Goal: Information Seeking & Learning: Learn about a topic

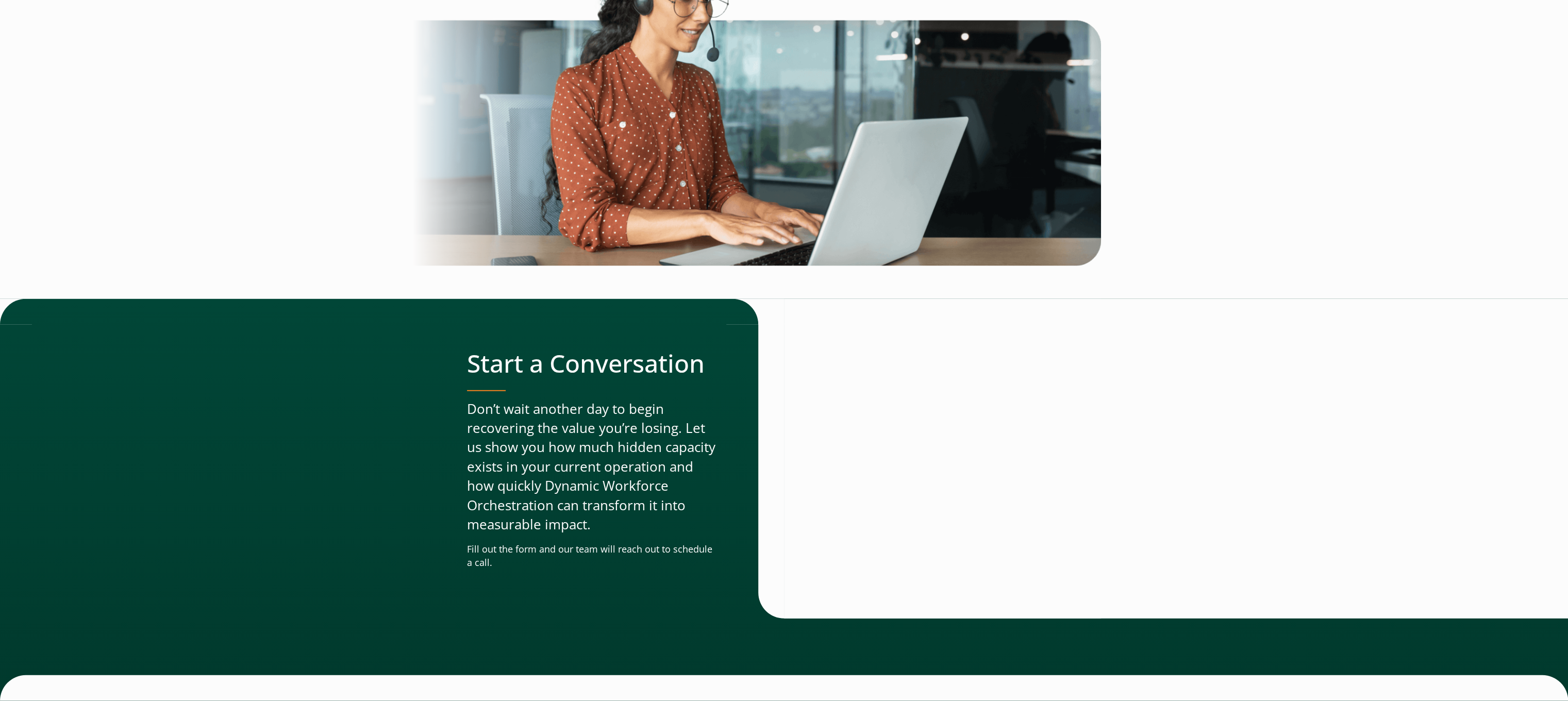
scroll to position [2896, 0]
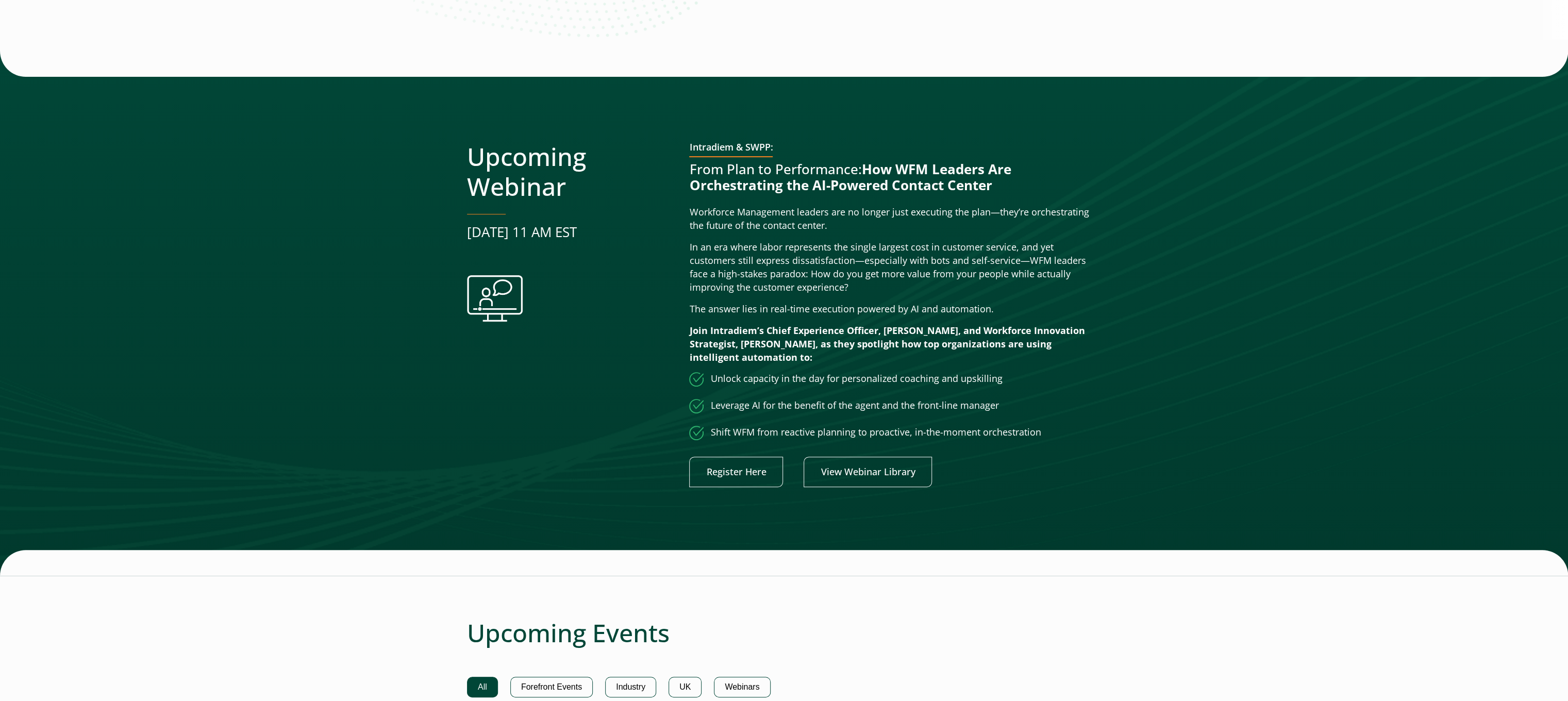
scroll to position [206, 0]
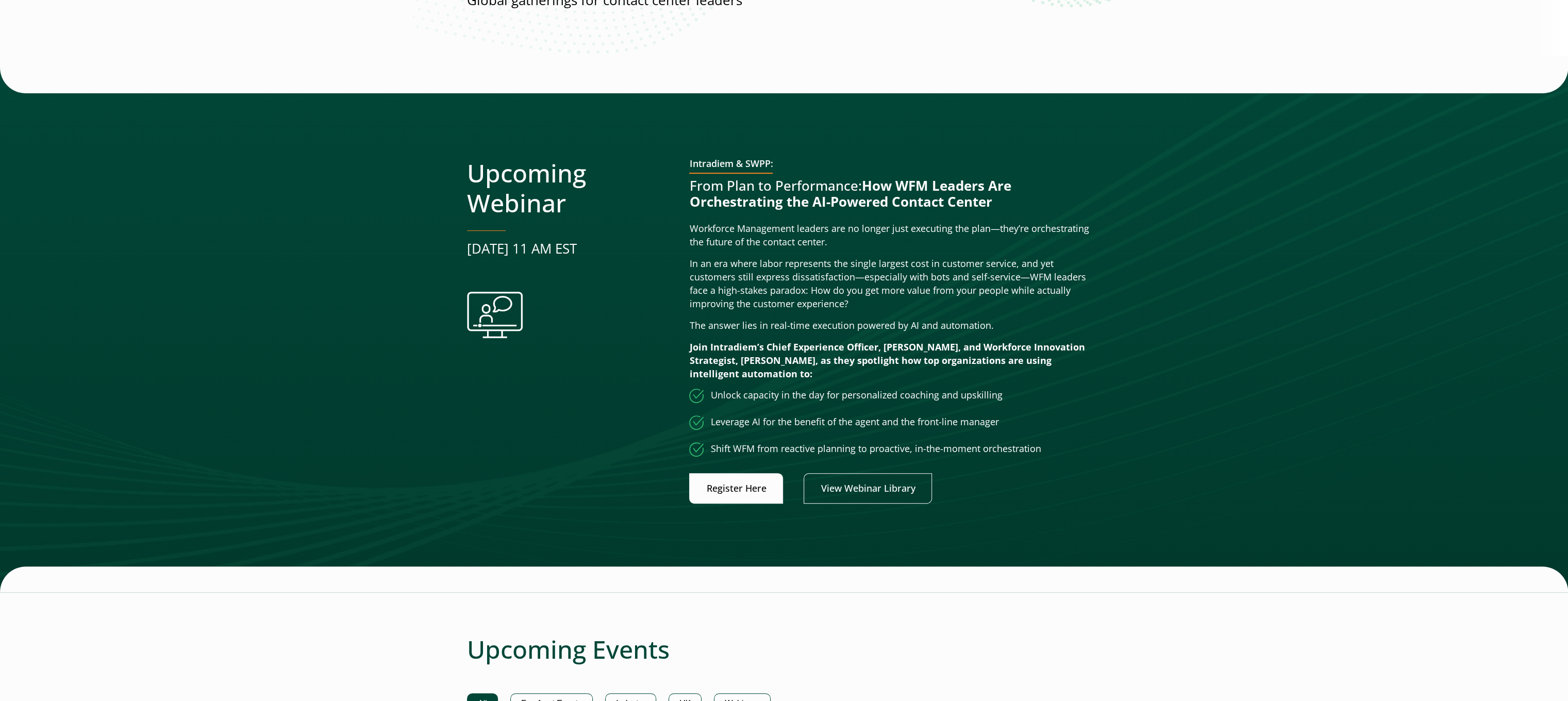
click at [769, 489] on link "Register Here" at bounding box center [737, 488] width 94 height 30
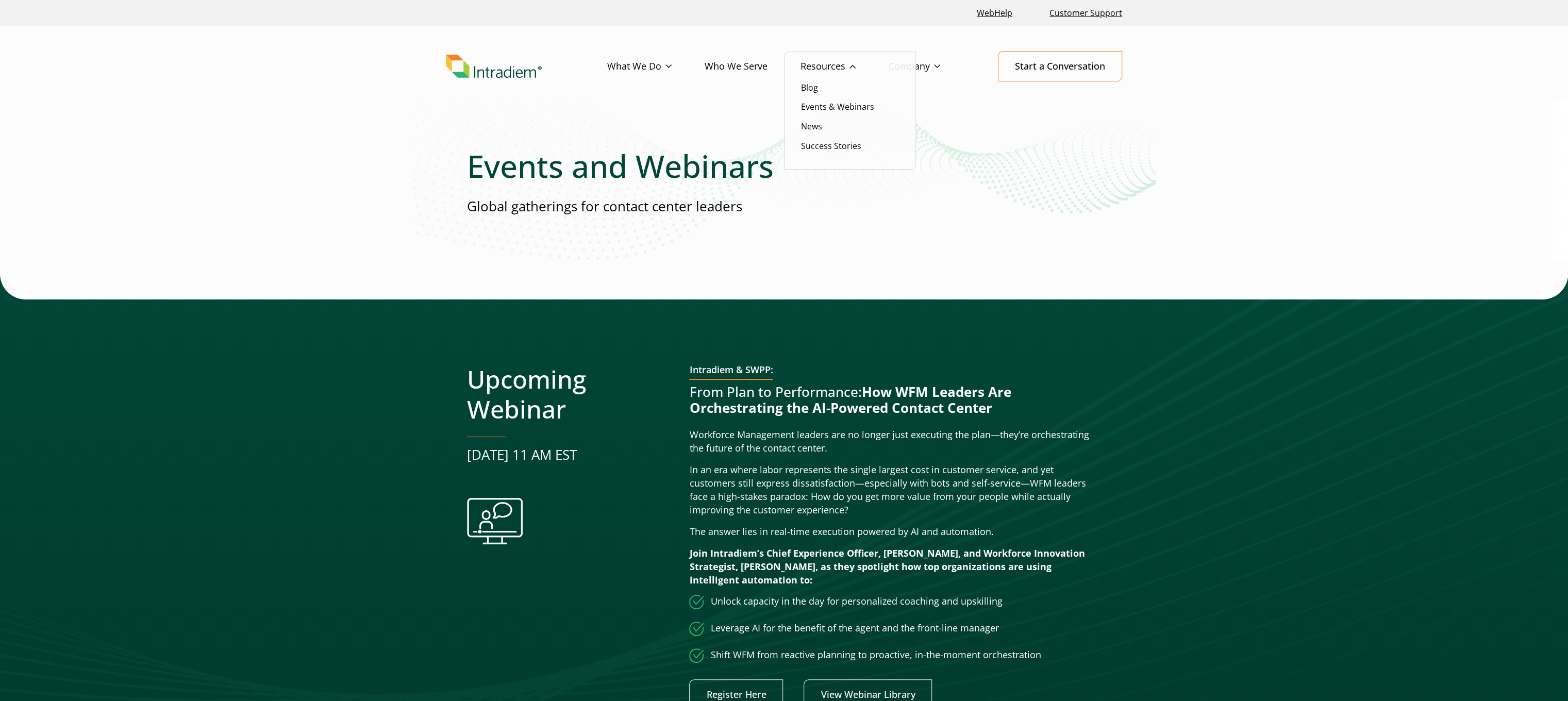
click at [817, 66] on link "Resources" at bounding box center [845, 66] width 88 height 30
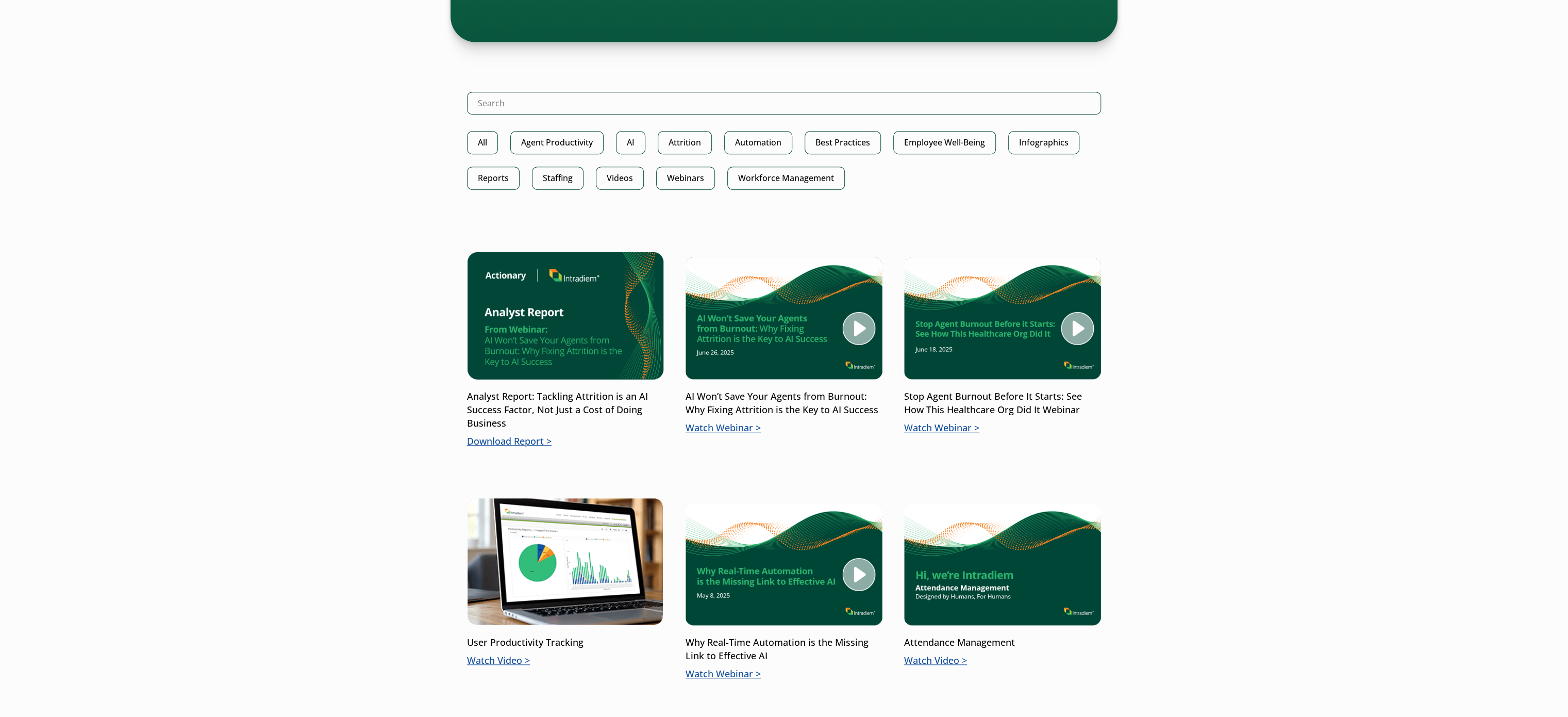
scroll to position [516, 0]
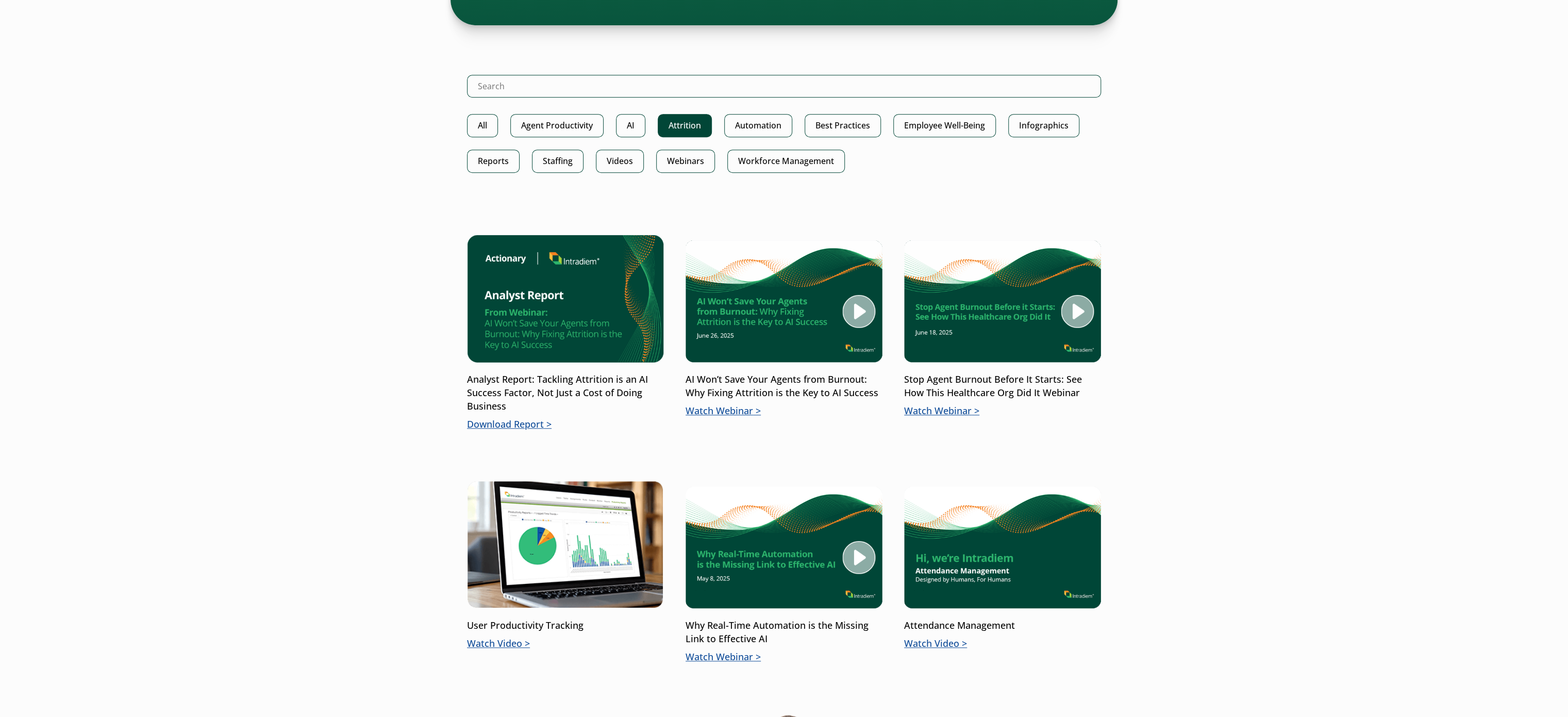
click at [693, 124] on link "Attrition" at bounding box center [685, 126] width 54 height 24
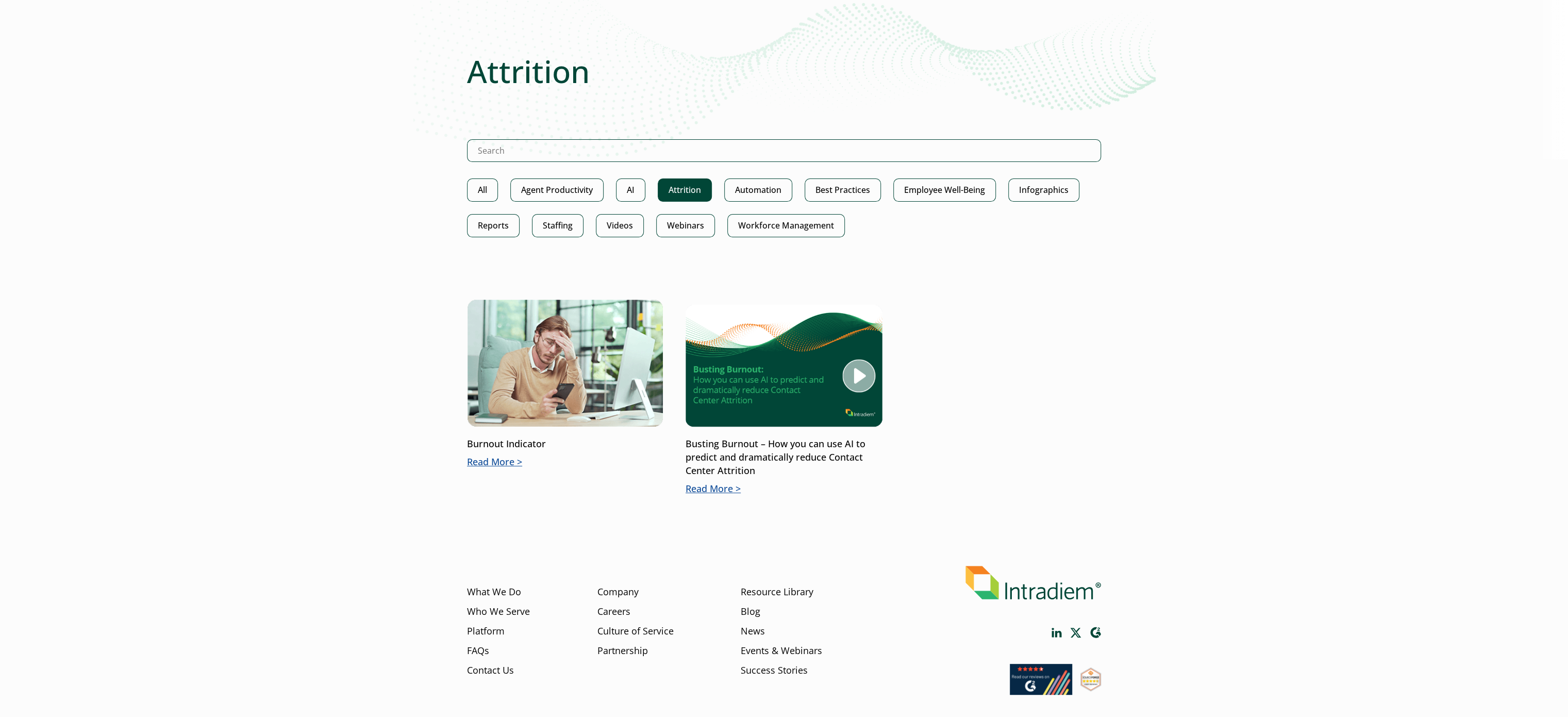
scroll to position [144, 0]
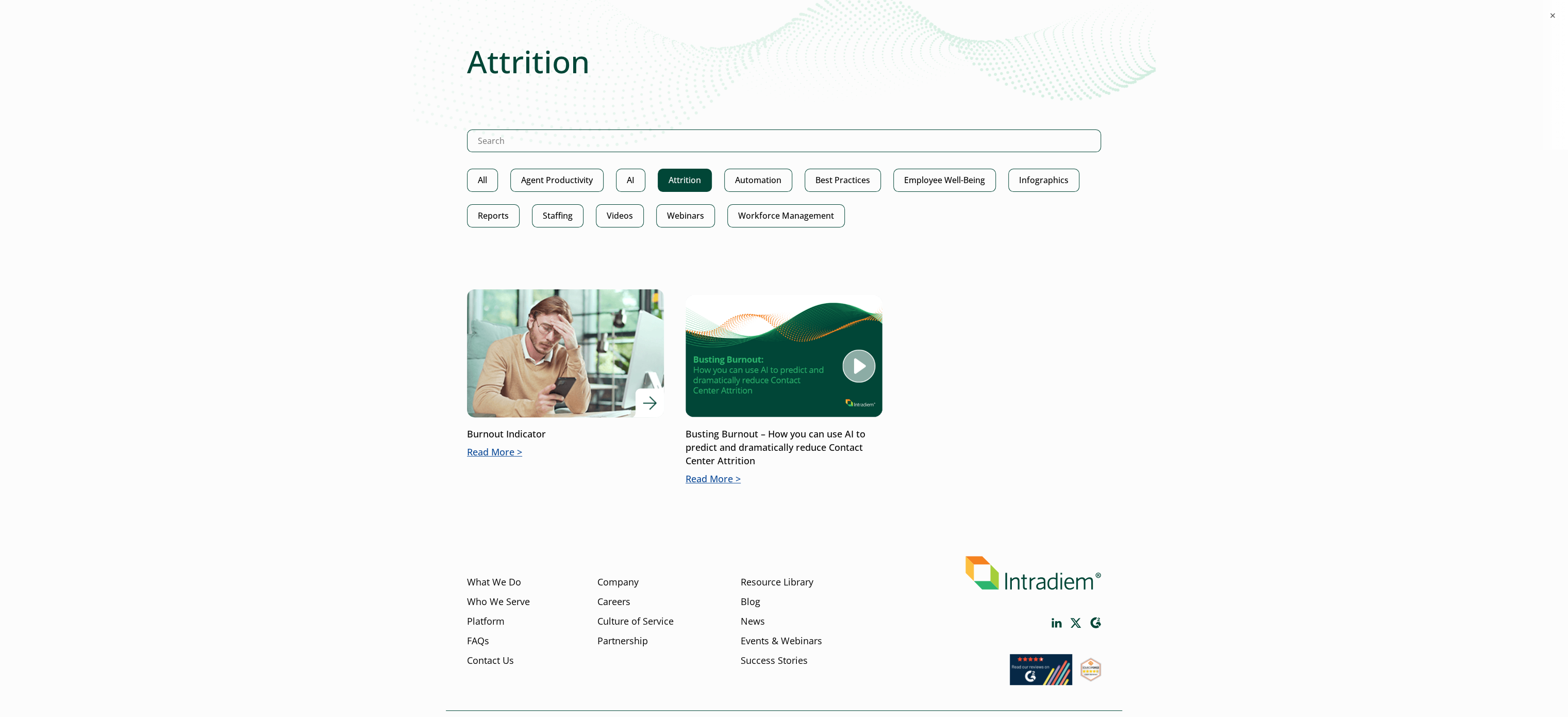
click at [607, 343] on img at bounding box center [565, 353] width 236 height 154
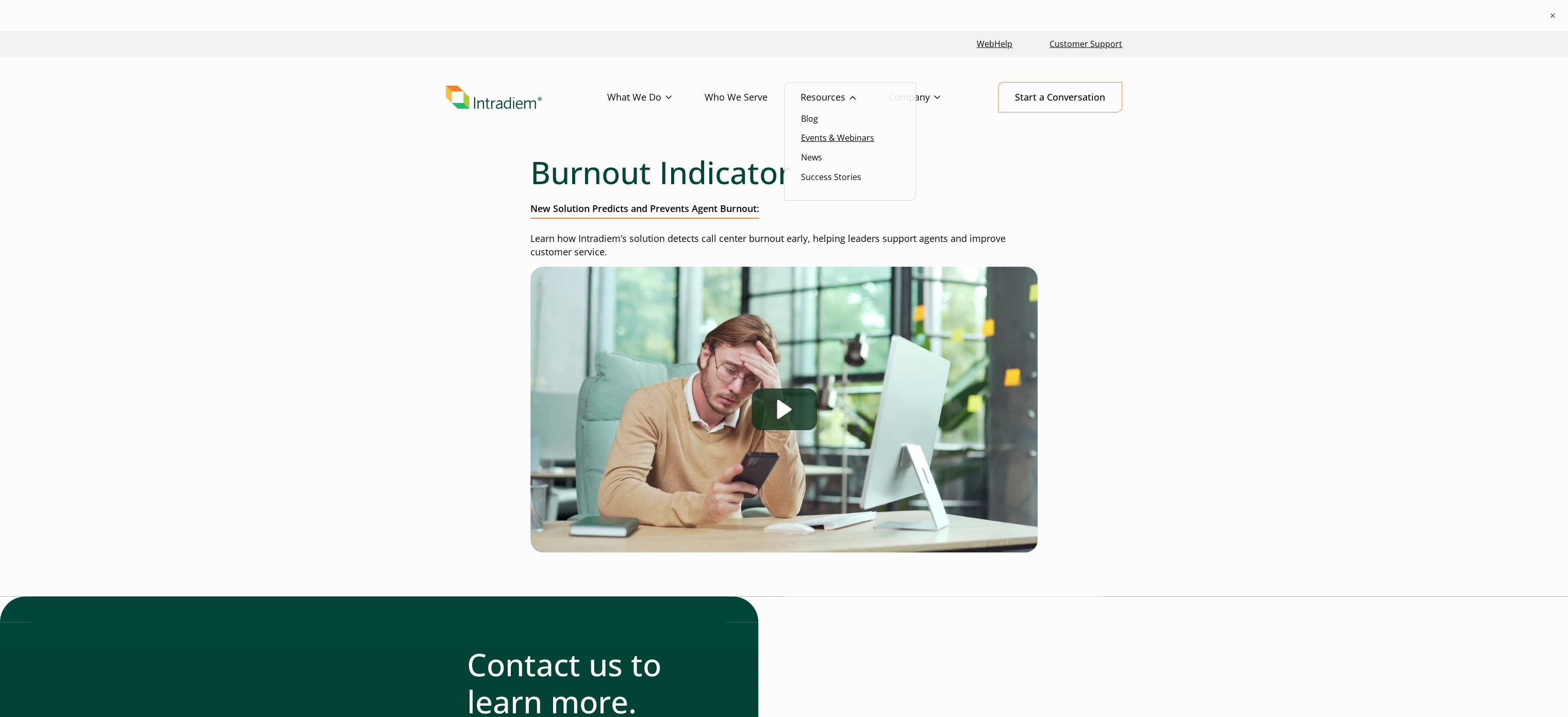
click at [817, 141] on link "Events & Webinars" at bounding box center [838, 138] width 74 height 11
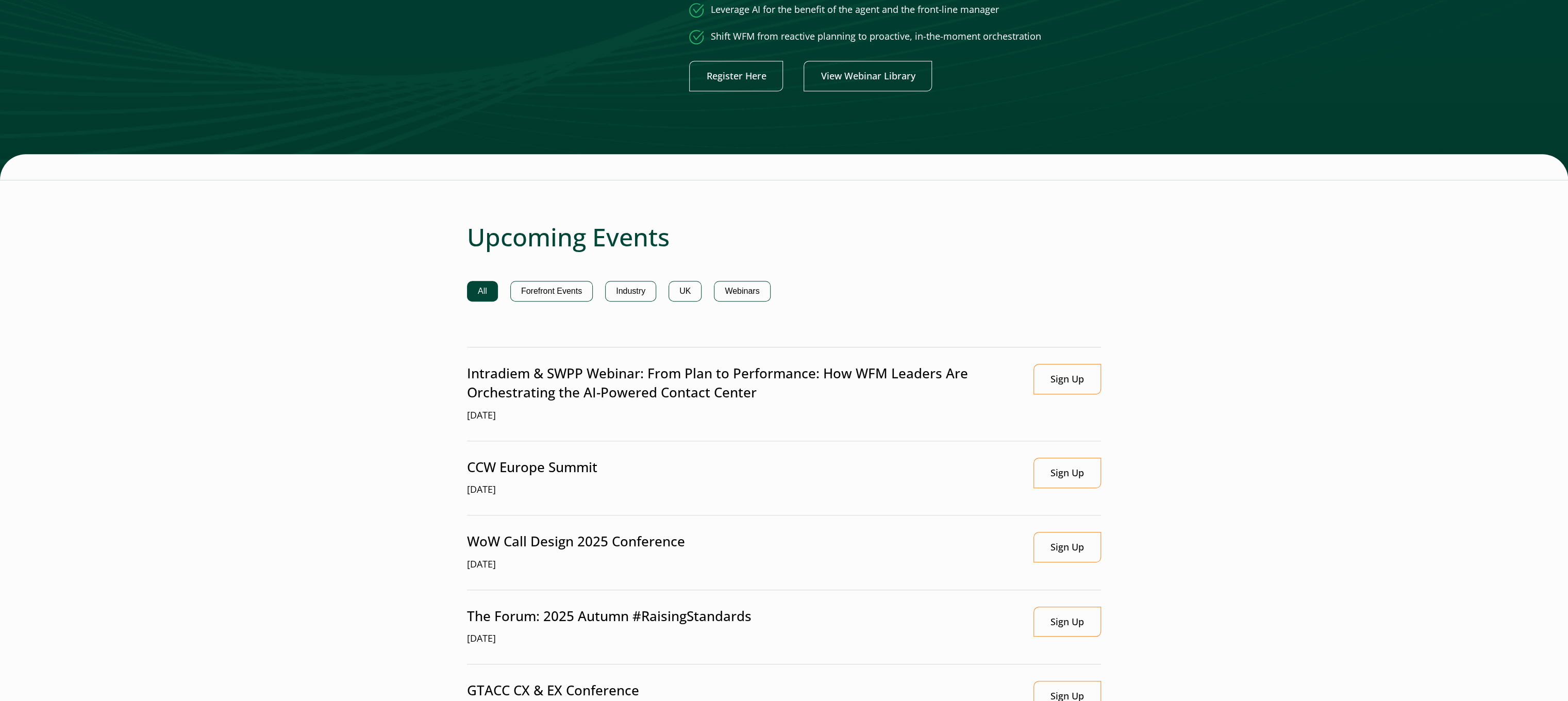
scroll to position [722, 0]
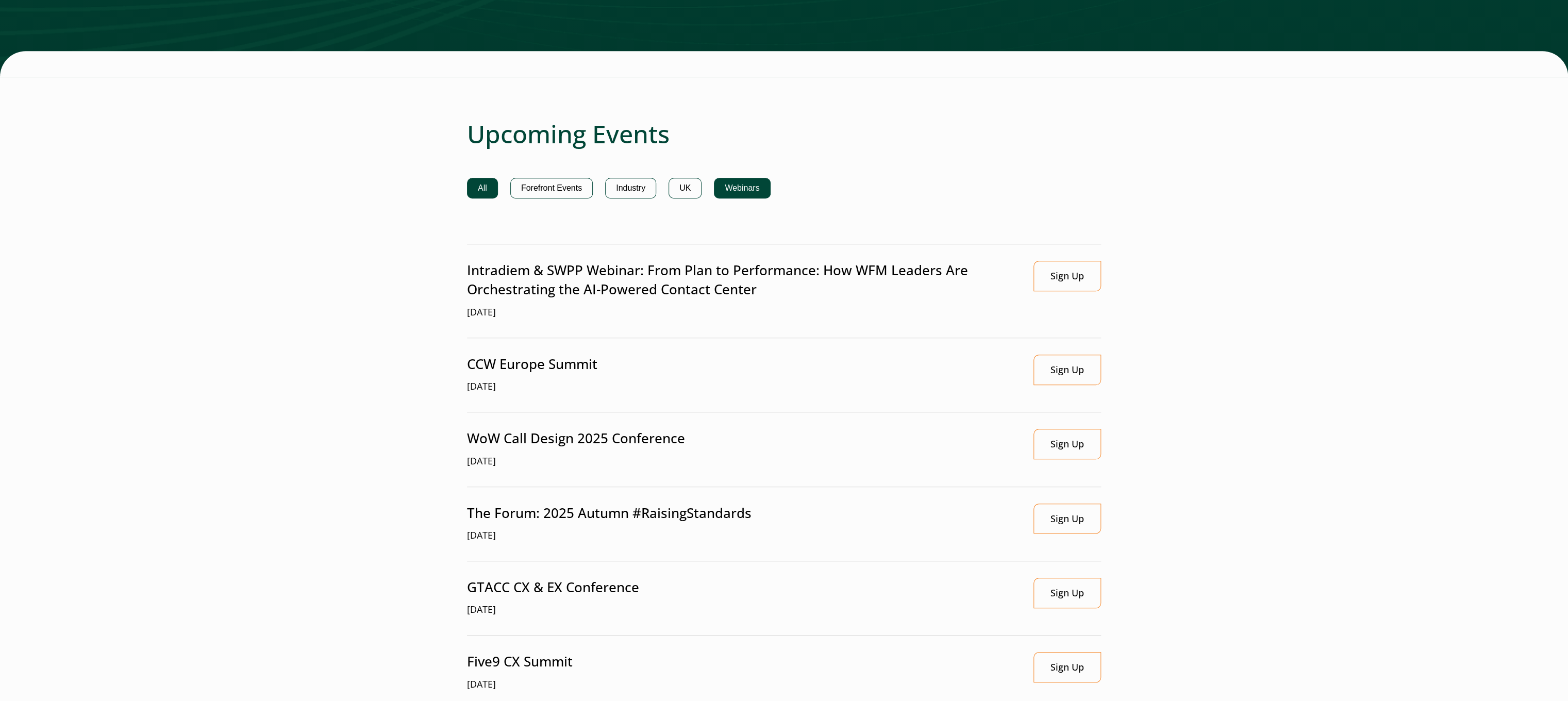
click at [748, 185] on button "Webinars" at bounding box center [742, 188] width 56 height 21
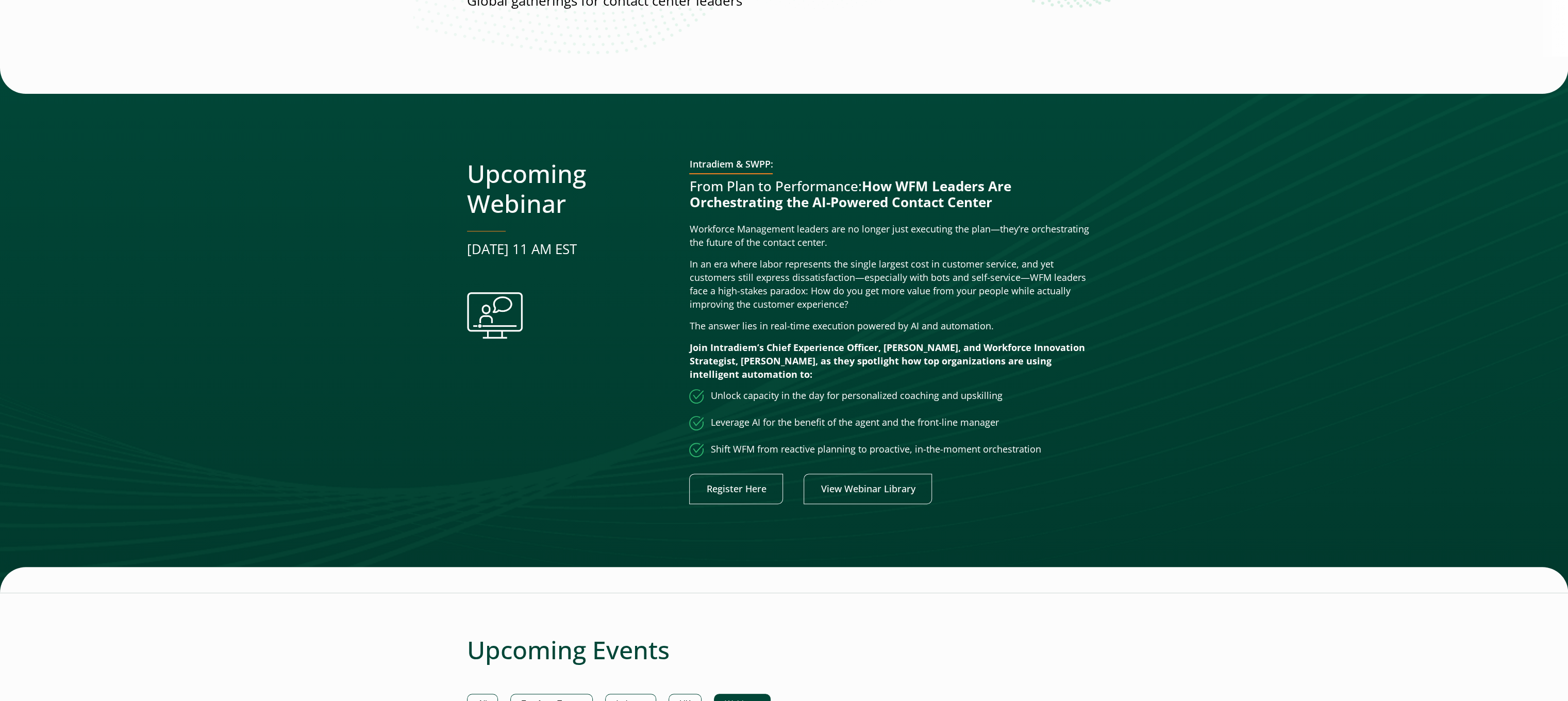
scroll to position [0, 0]
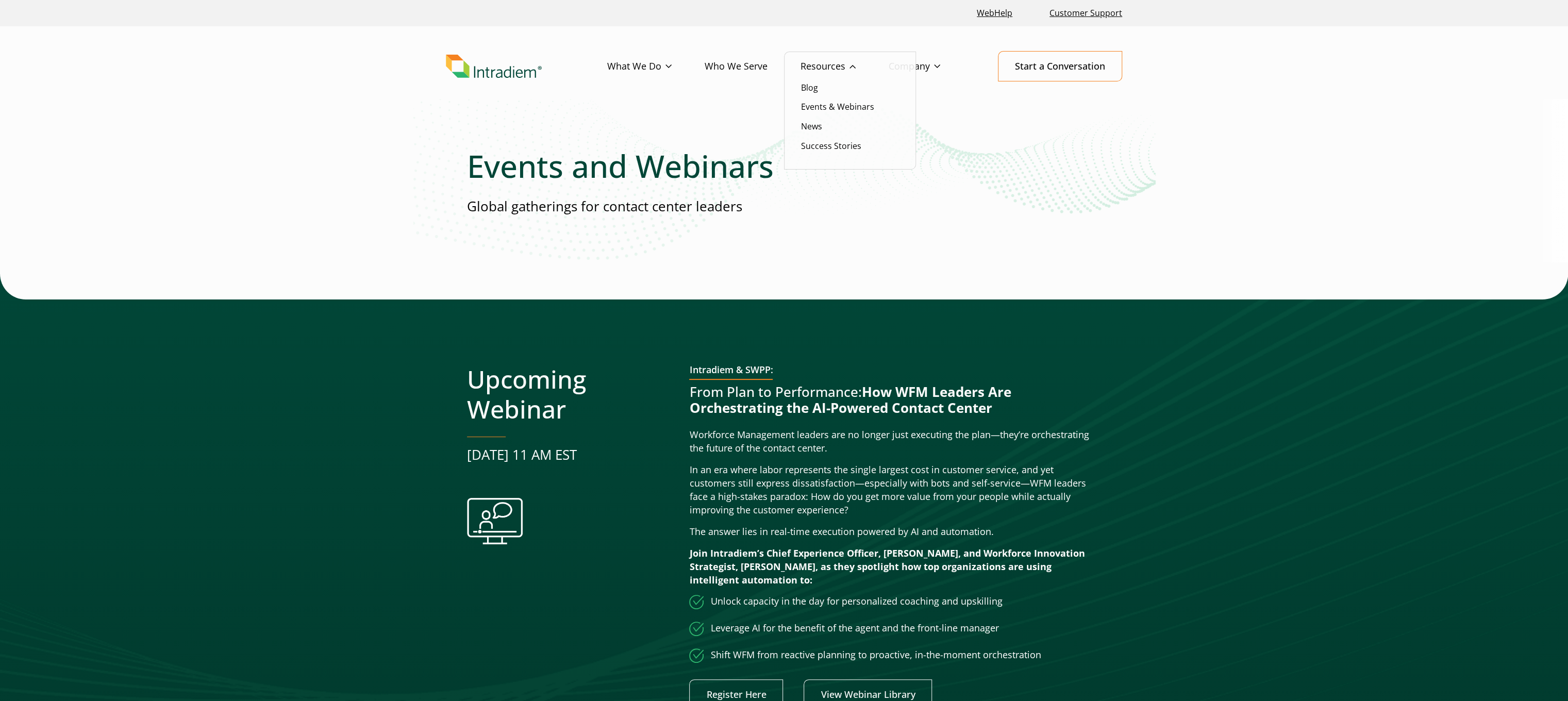
click at [828, 61] on link "Resources" at bounding box center [845, 66] width 88 height 30
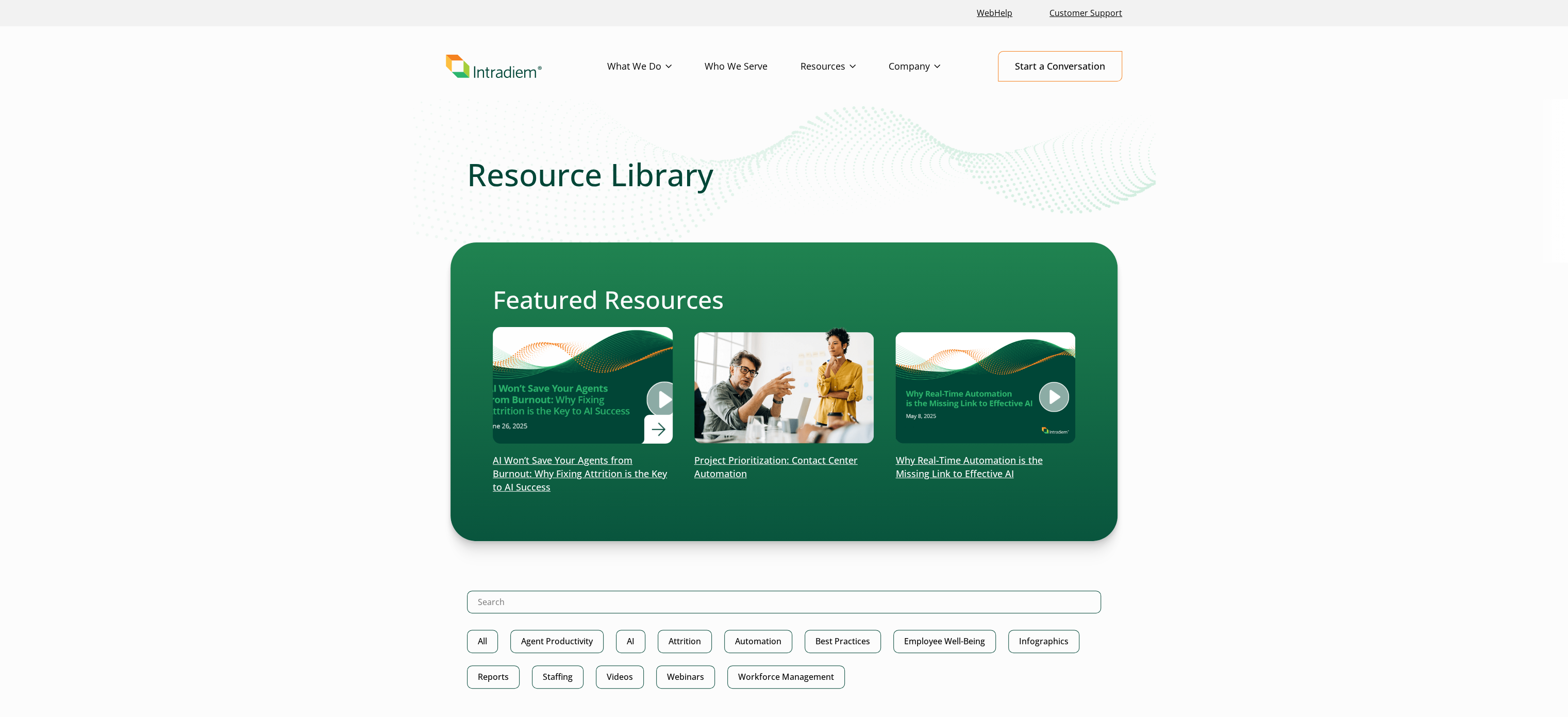
click at [637, 371] on img at bounding box center [582, 385] width 215 height 140
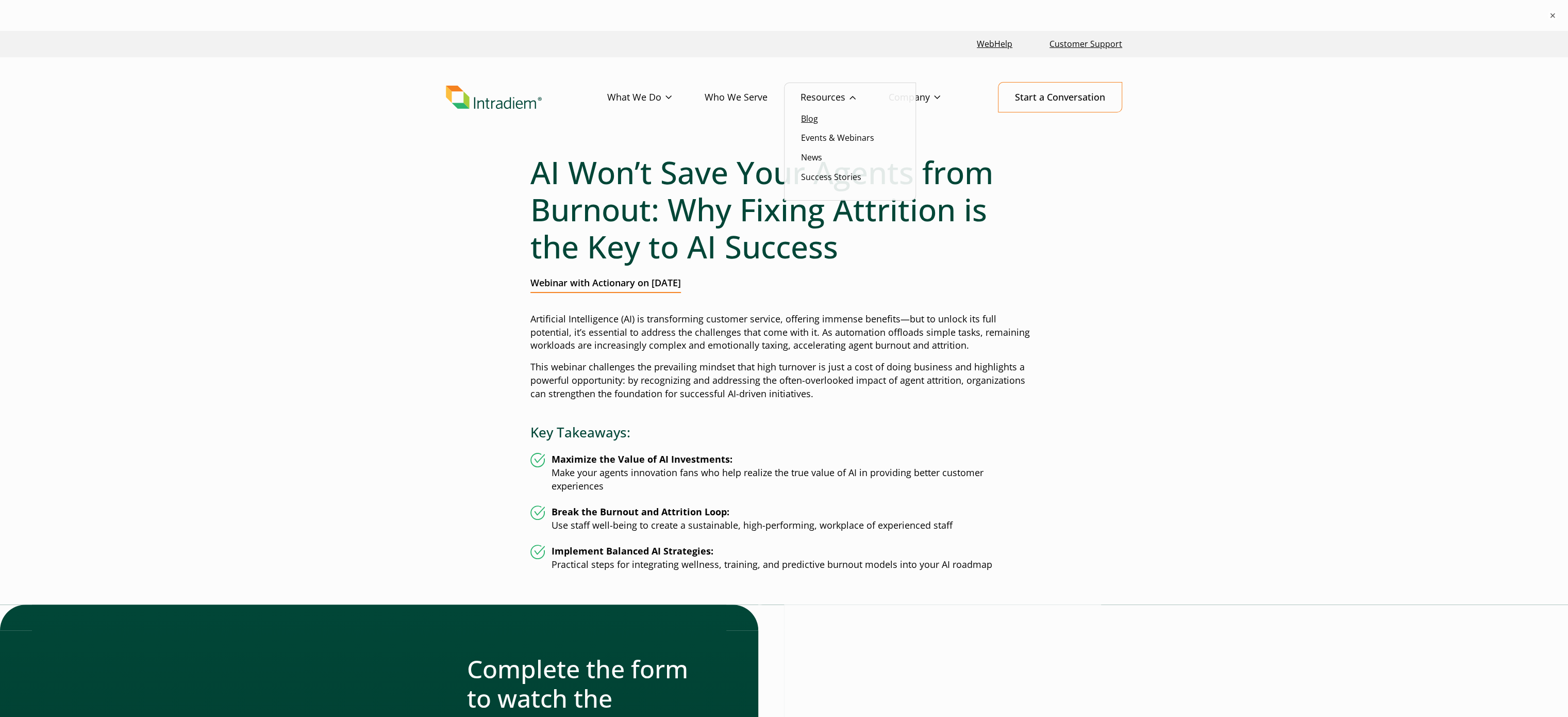
click at [816, 113] on link "Blog" at bounding box center [809, 118] width 17 height 11
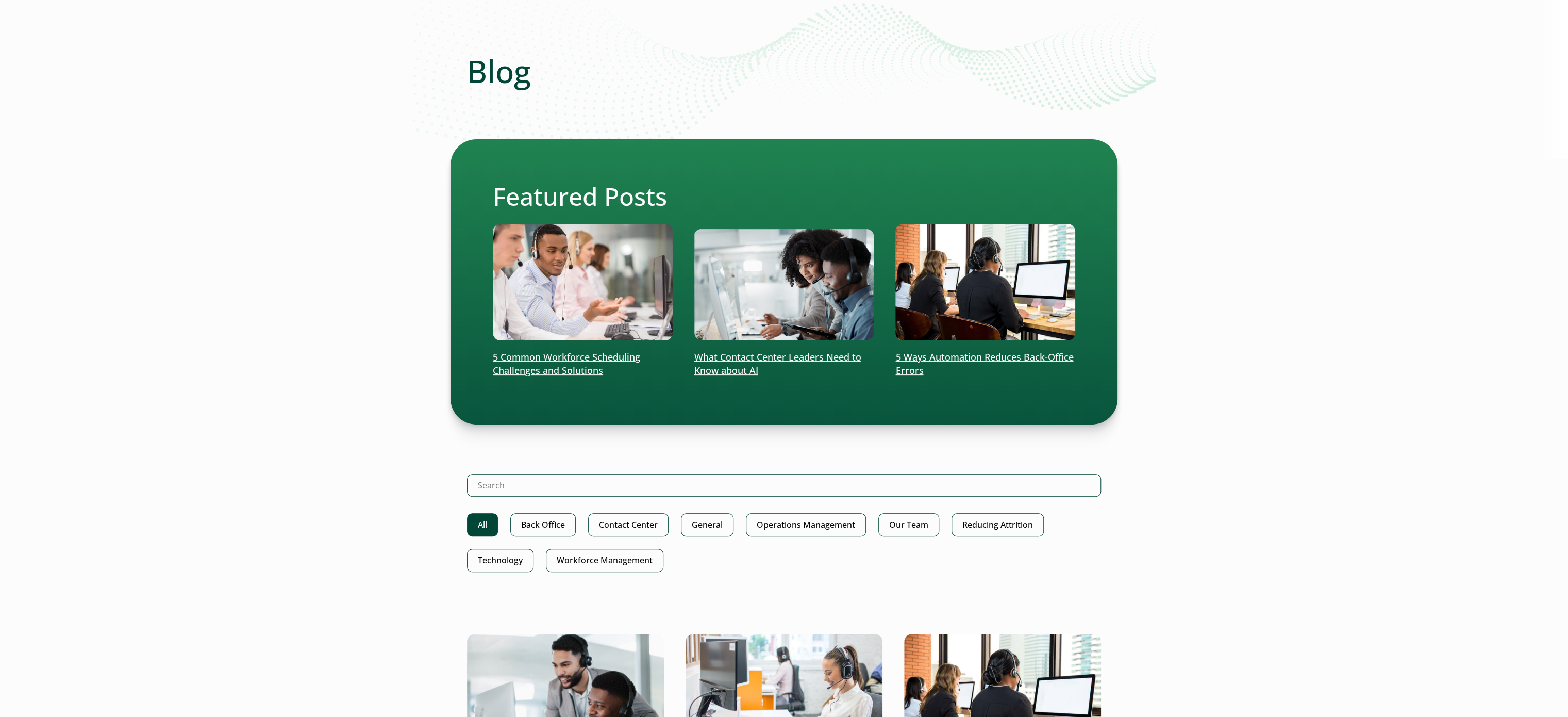
scroll to position [206, 0]
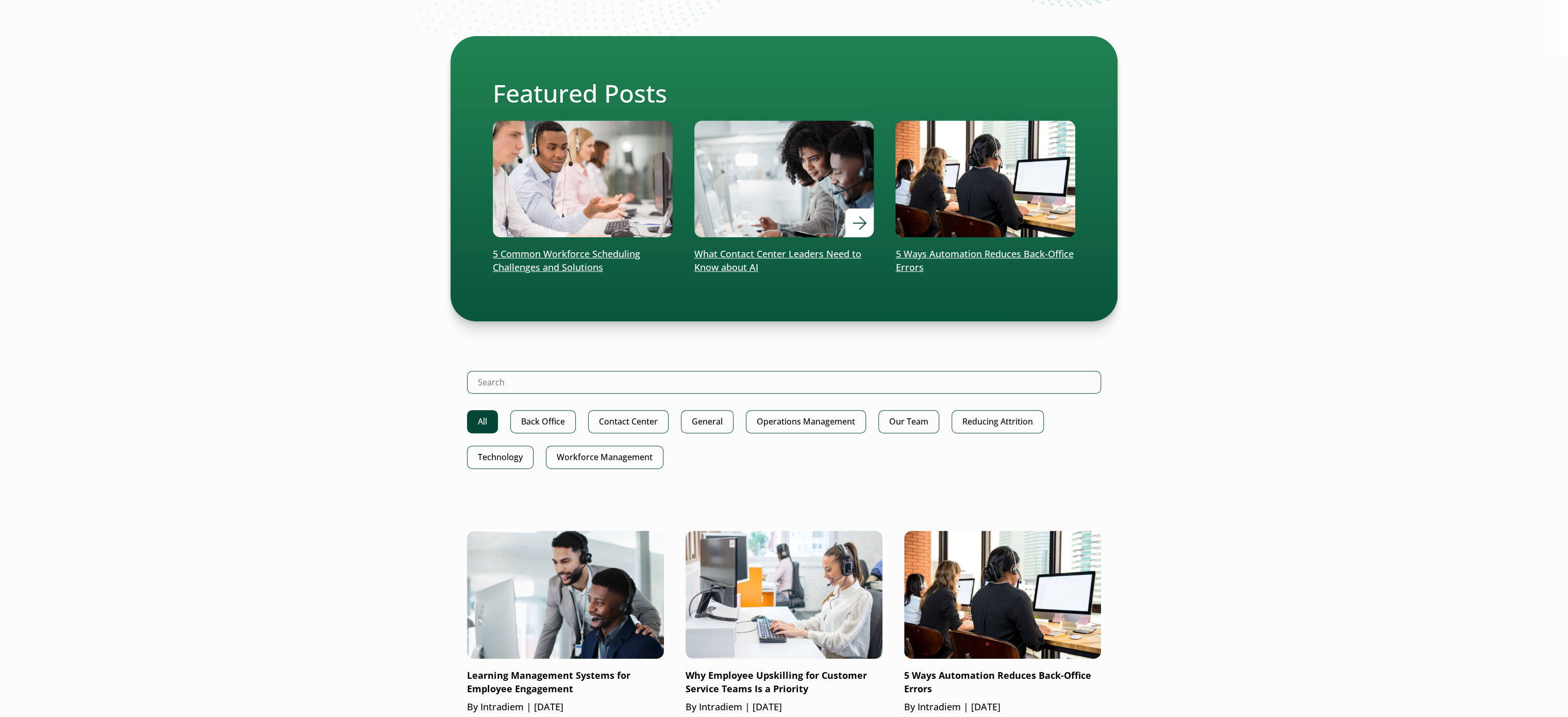
click at [814, 257] on p "What Contact Center Leaders Need to Know about AI" at bounding box center [784, 261] width 180 height 26
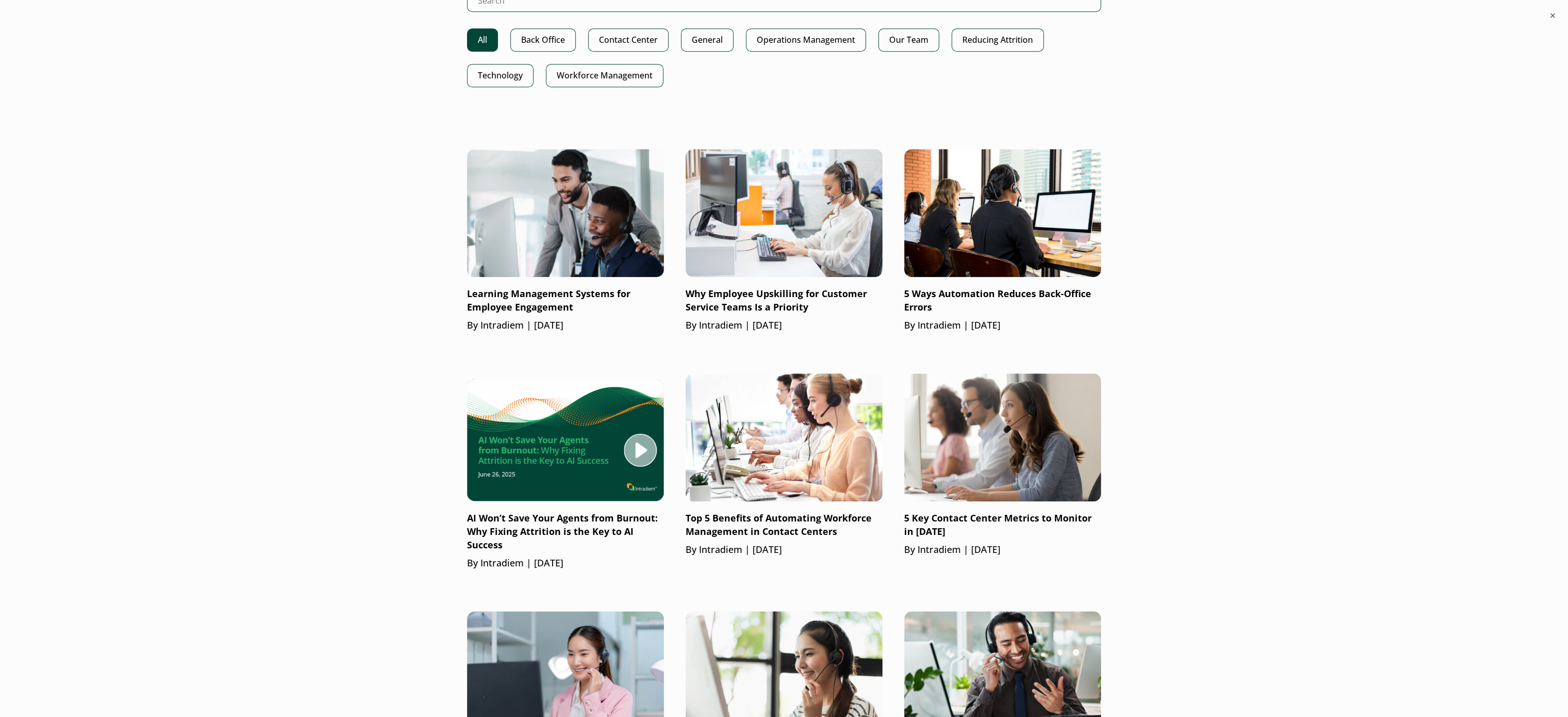
scroll to position [722, 0]
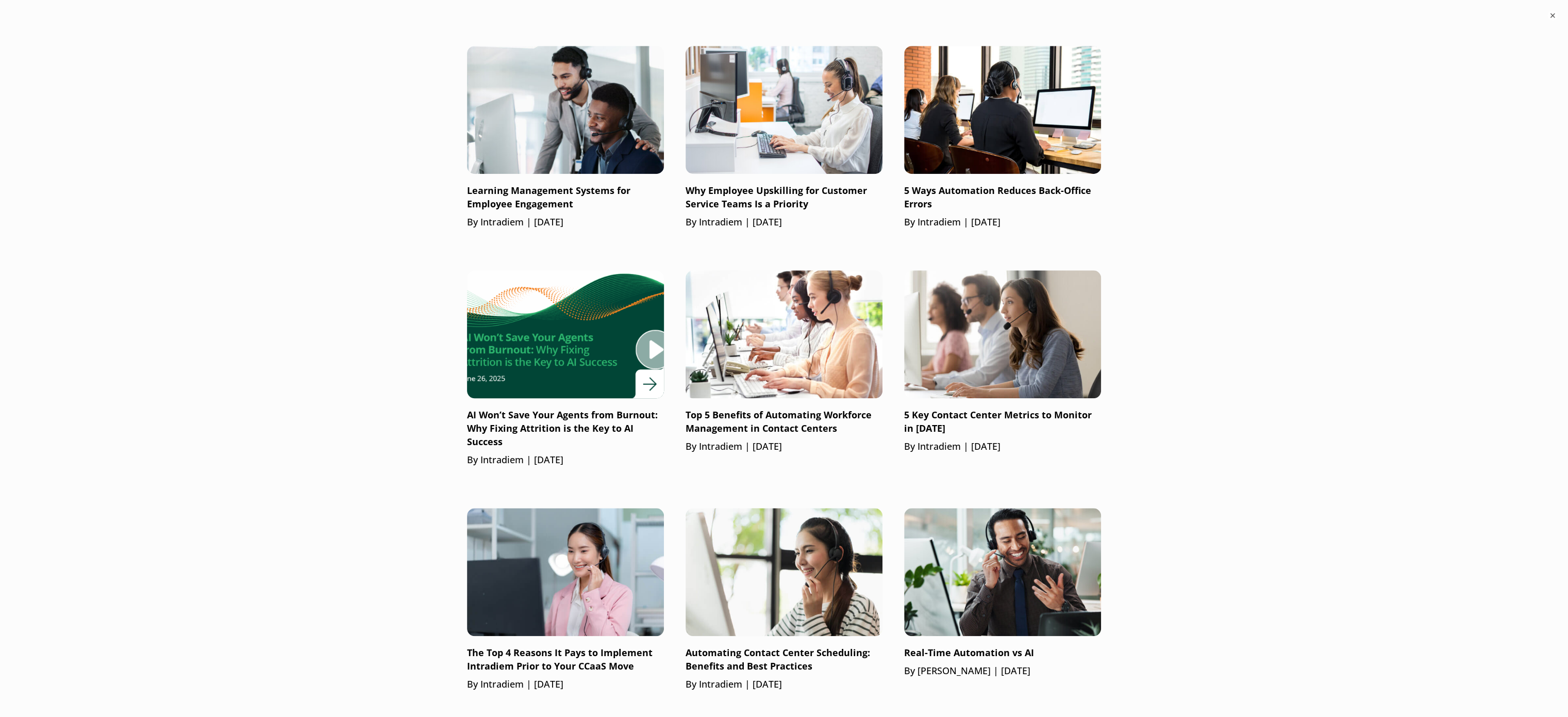
click at [595, 356] on img at bounding box center [565, 334] width 236 height 154
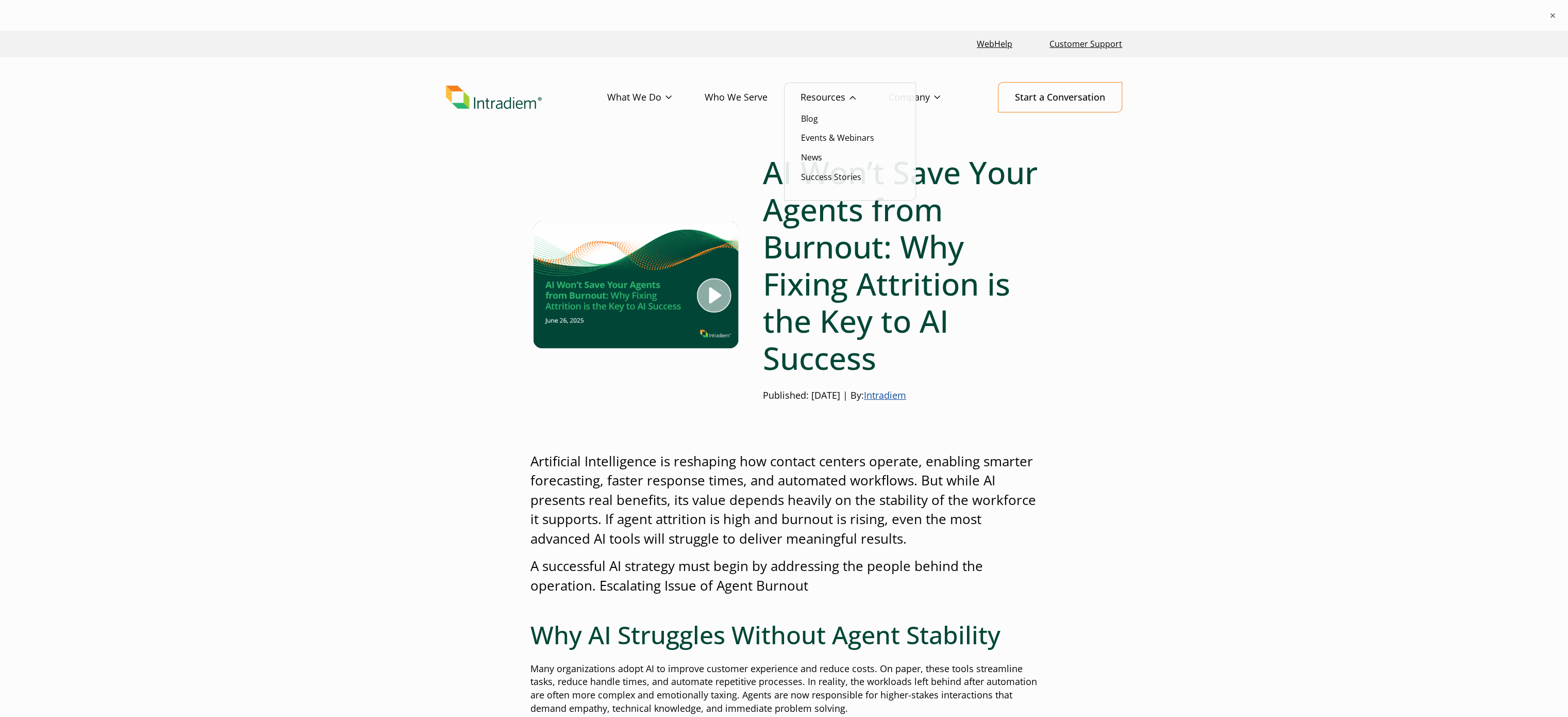
click at [826, 102] on link "Resources" at bounding box center [845, 97] width 88 height 30
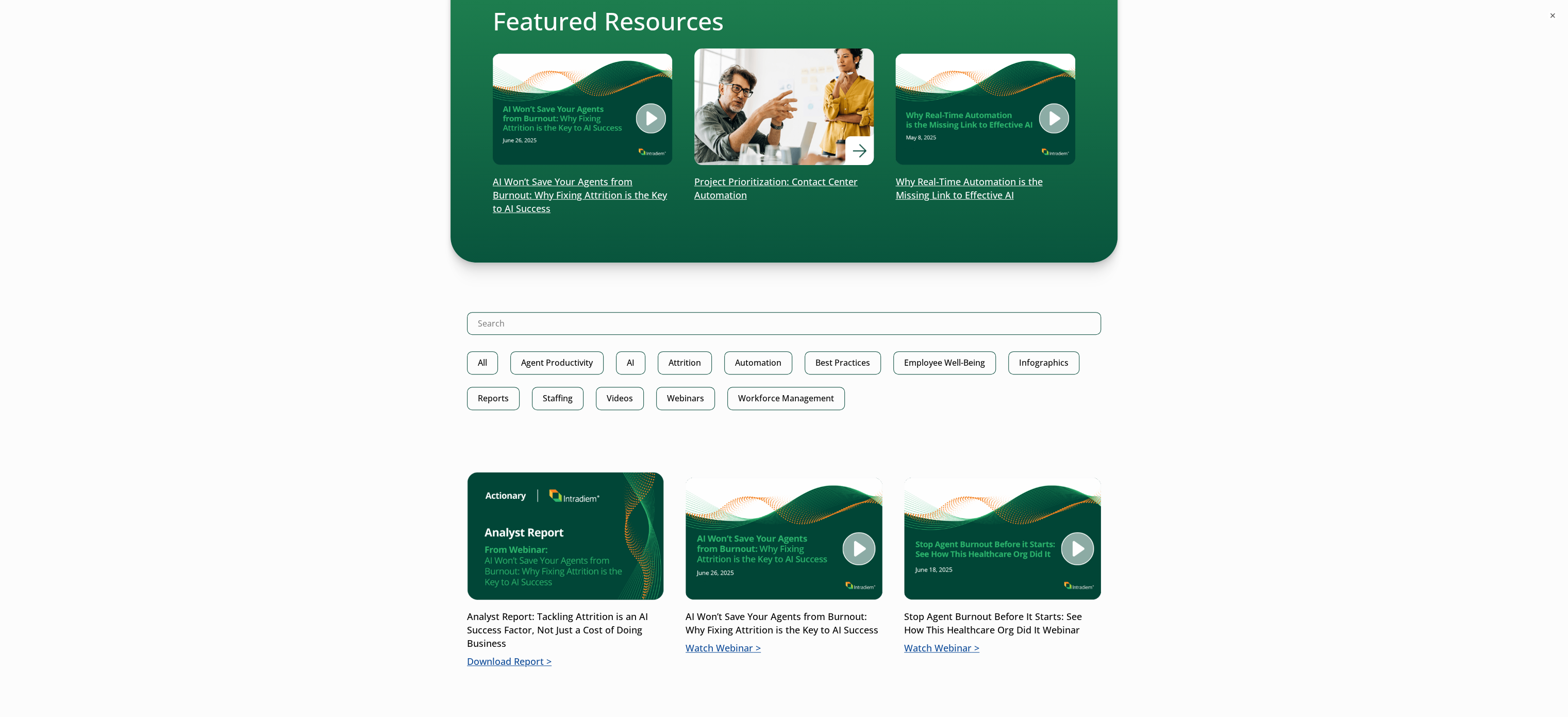
scroll to position [413, 0]
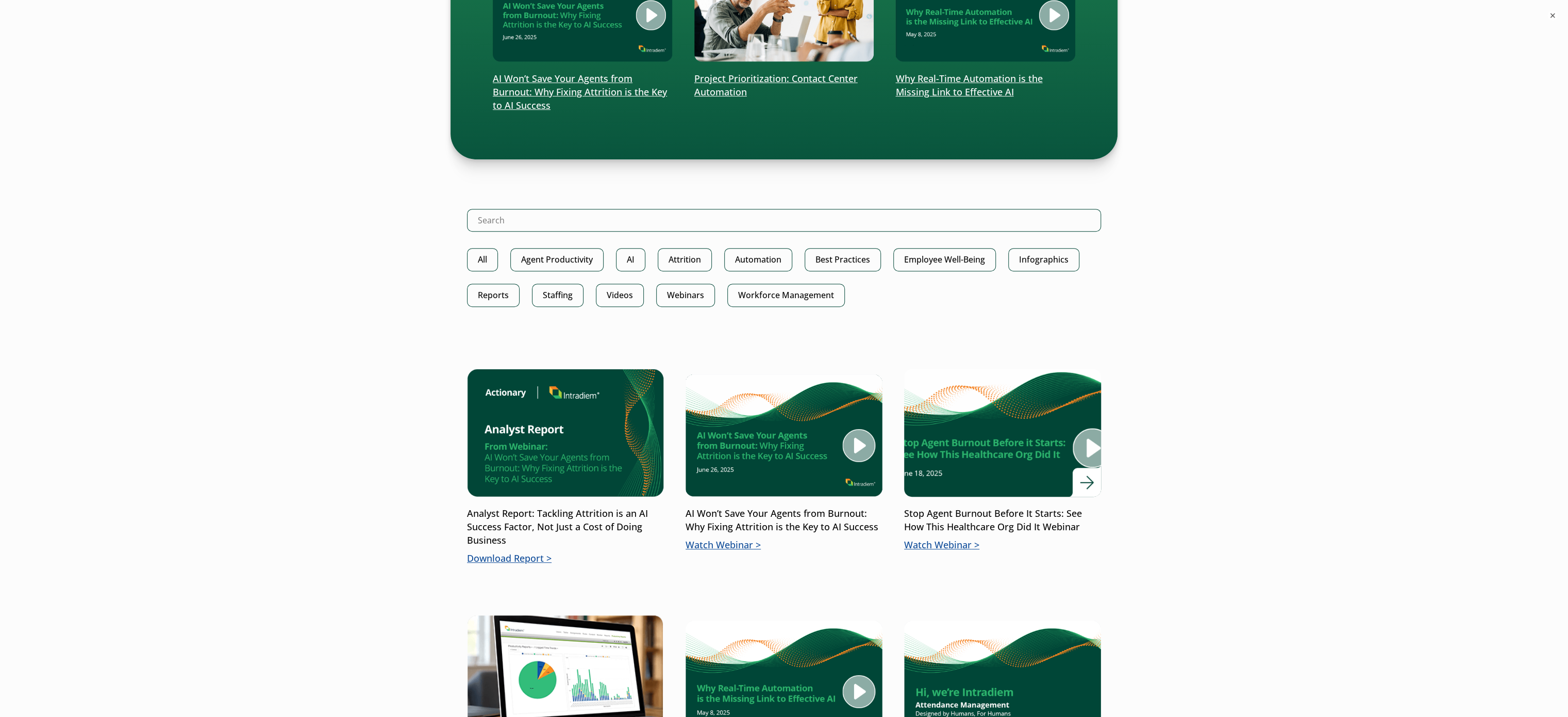
click at [995, 438] on img at bounding box center [1002, 432] width 236 height 154
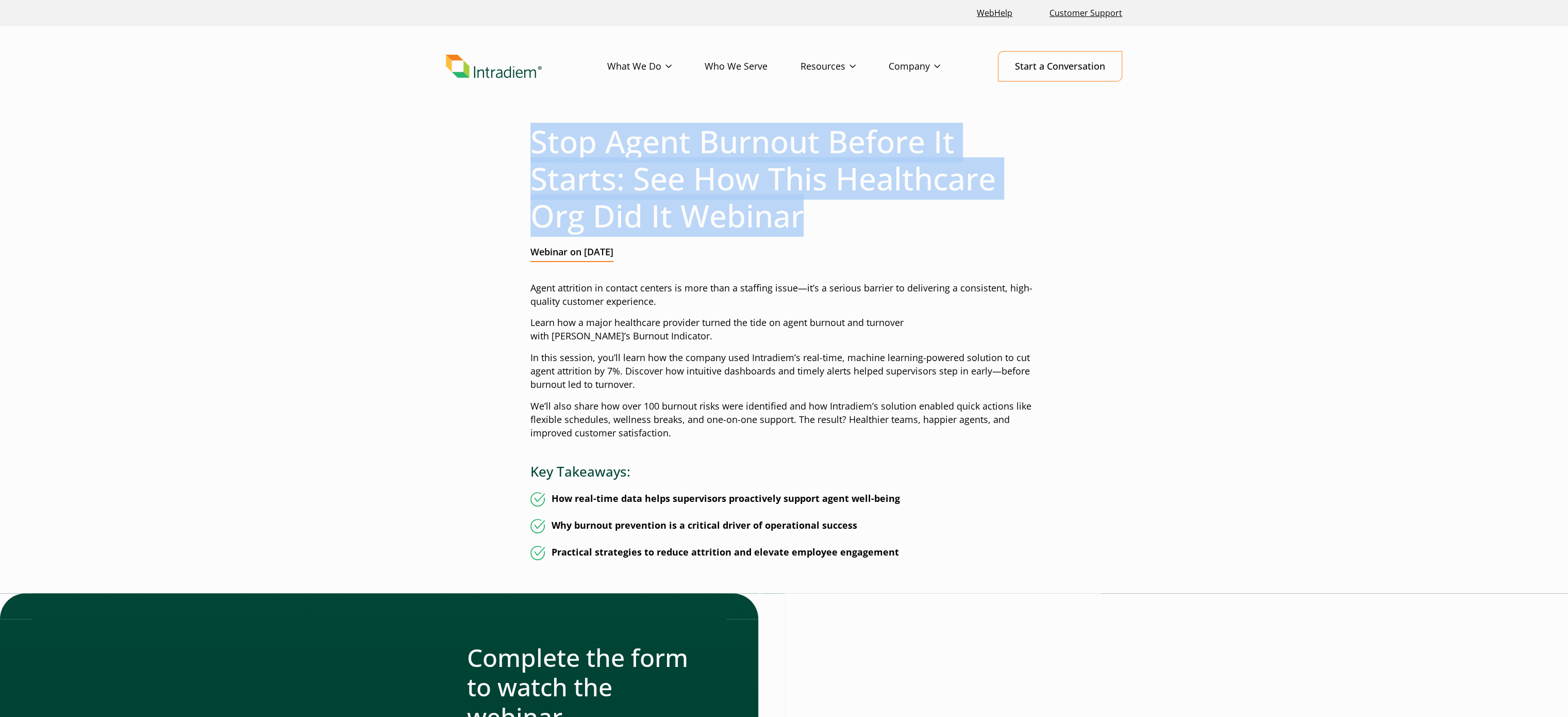
drag, startPoint x: 534, startPoint y: 138, endPoint x: 806, endPoint y: 219, distance: 283.8
click at [806, 219] on h1 "Stop Agent Burnout Before It Starts: See How This Healthcare Org Did It Webinar" at bounding box center [784, 178] width 507 height 111
copy h1 "Stop Agent Burnout Before It Starts: See How This Healthcare Org Did It Webinar"
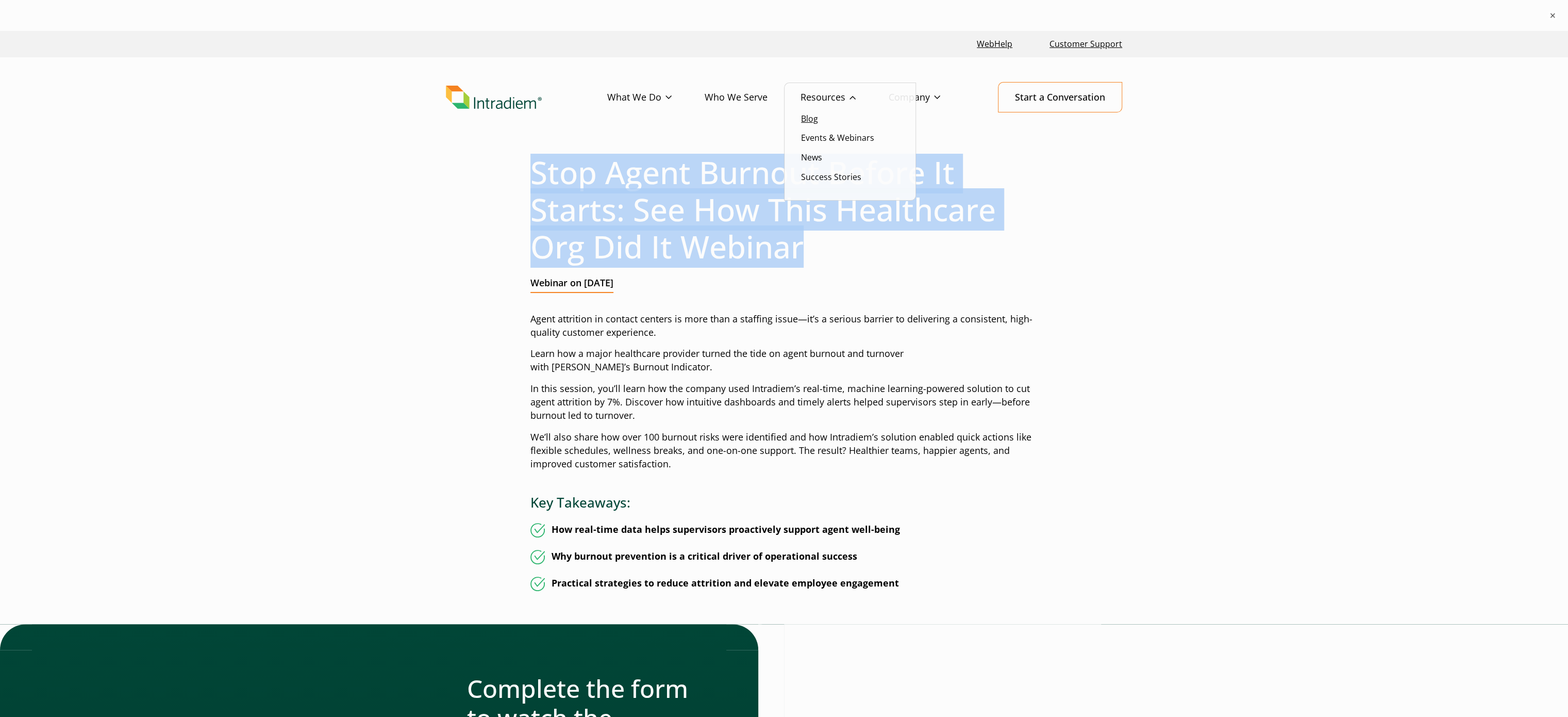
click at [815, 119] on link "Blog" at bounding box center [809, 118] width 17 height 11
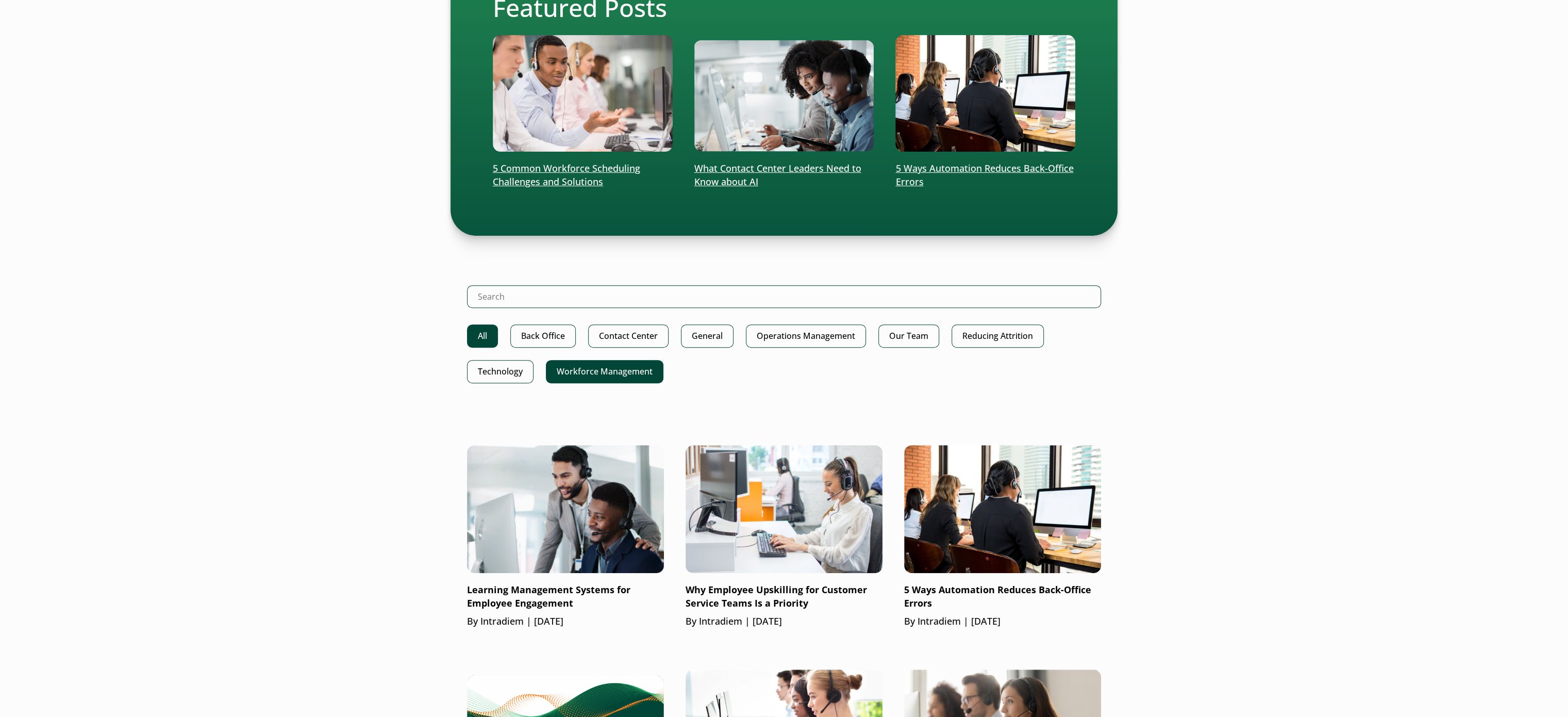
scroll to position [310, 0]
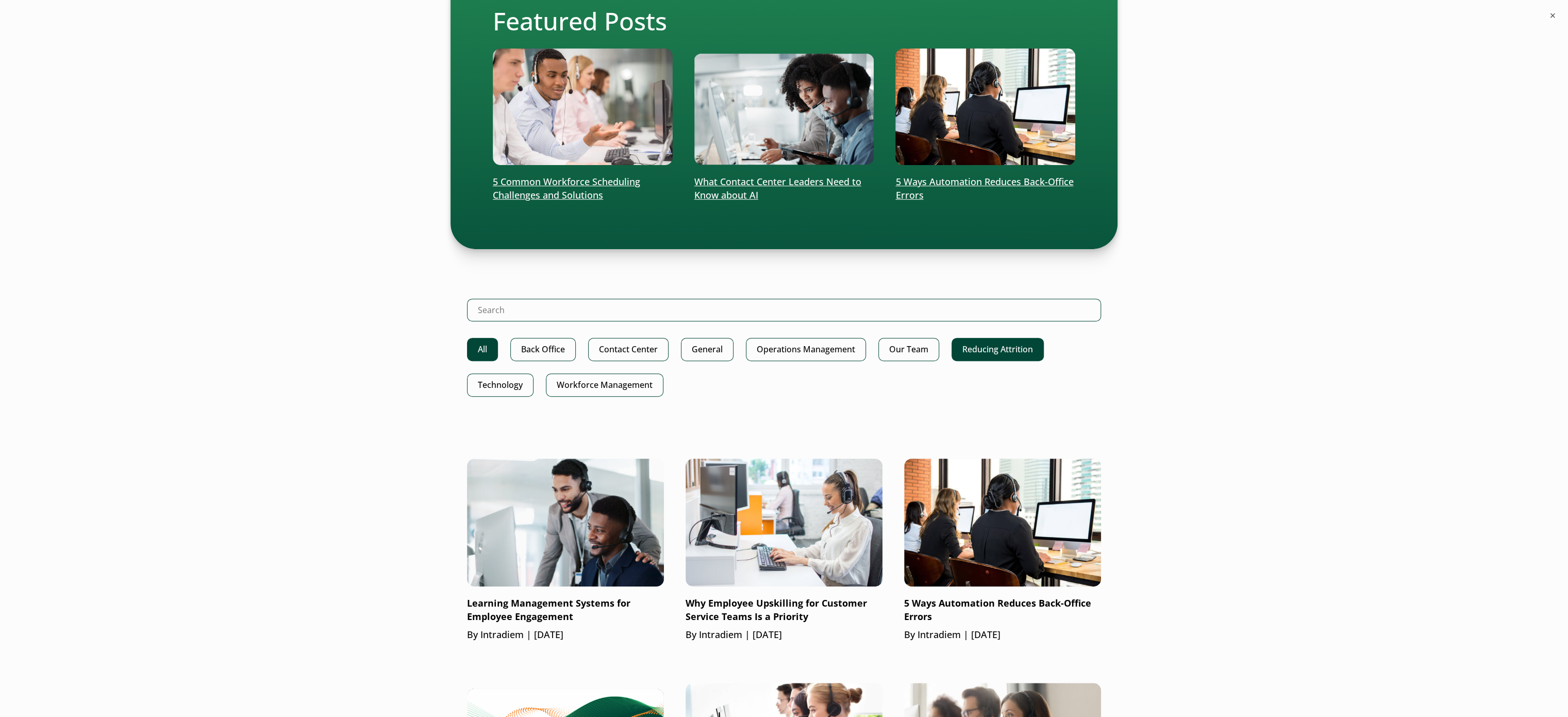
click at [1001, 338] on link "Reducing Attrition" at bounding box center [998, 349] width 93 height 24
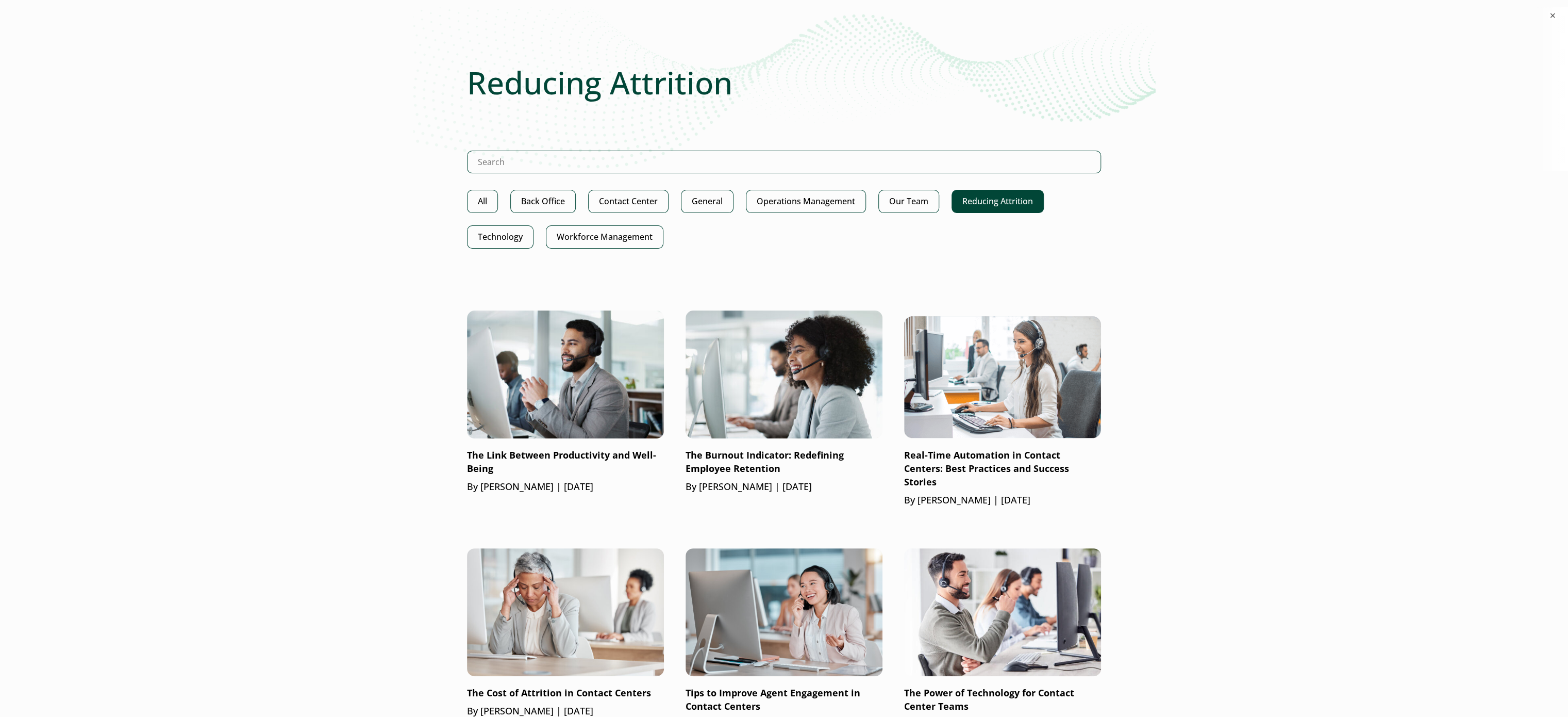
scroll to position [103, 0]
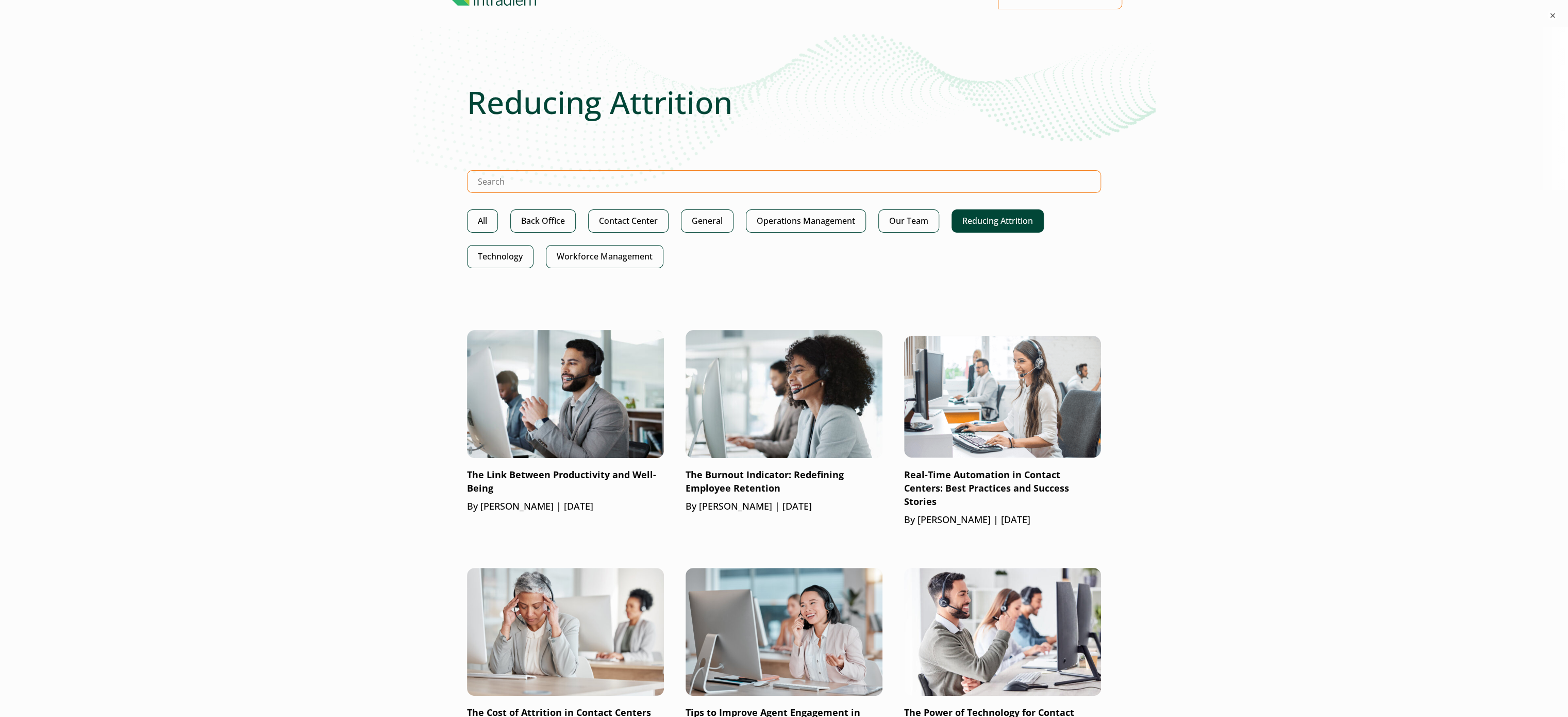
click at [755, 189] on input "Search Intradiem" at bounding box center [784, 181] width 634 height 23
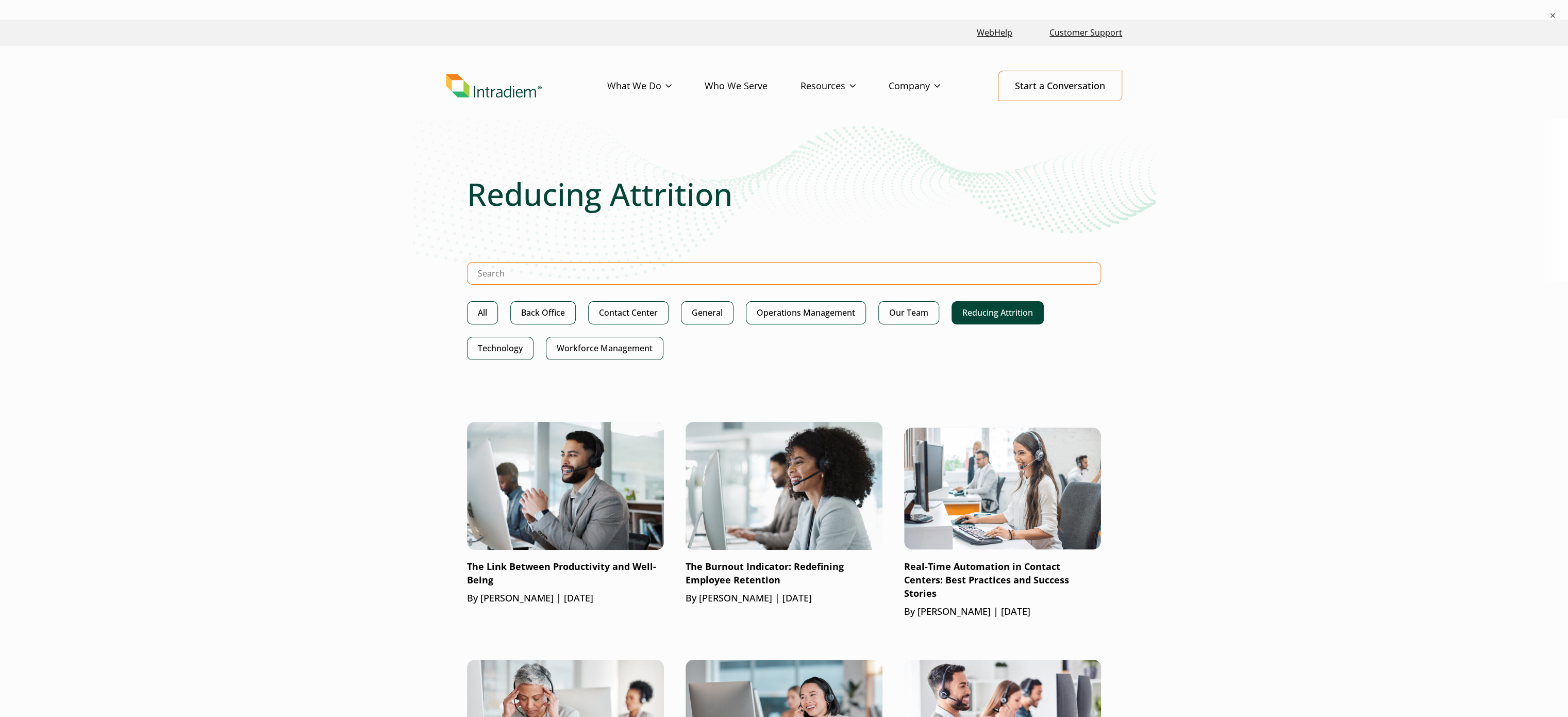
scroll to position [0, 0]
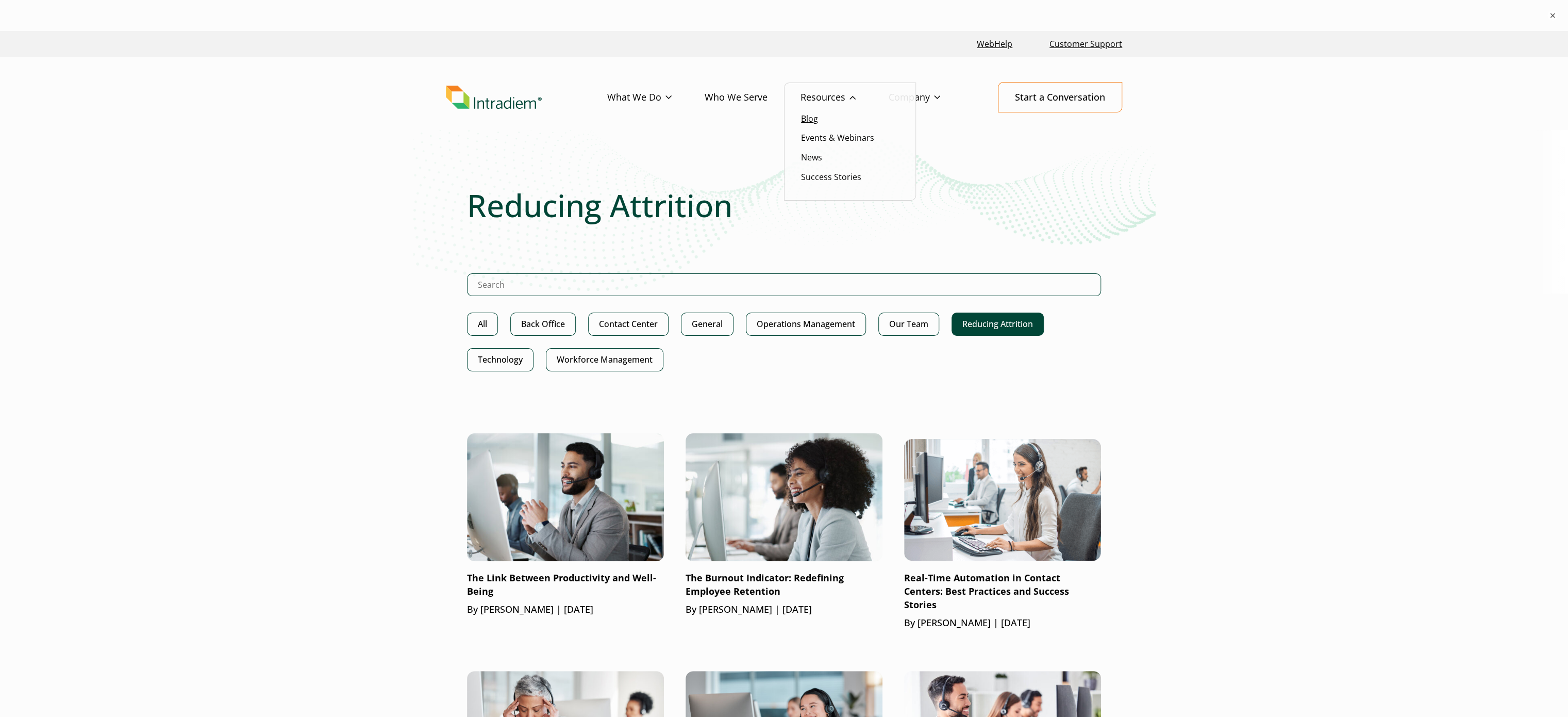
click at [810, 121] on link "Blog" at bounding box center [809, 118] width 17 height 11
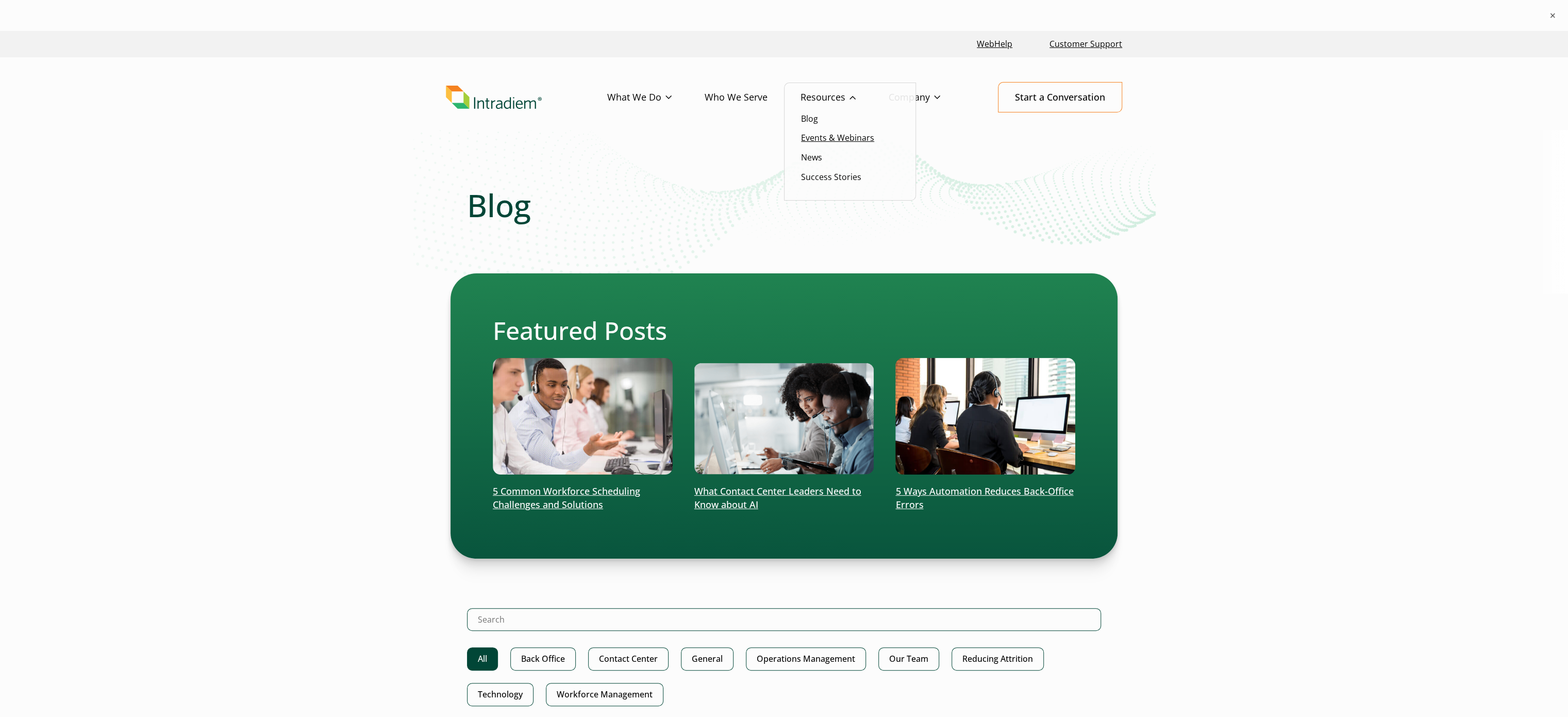
click at [827, 138] on link "Events & Webinars" at bounding box center [838, 138] width 74 height 11
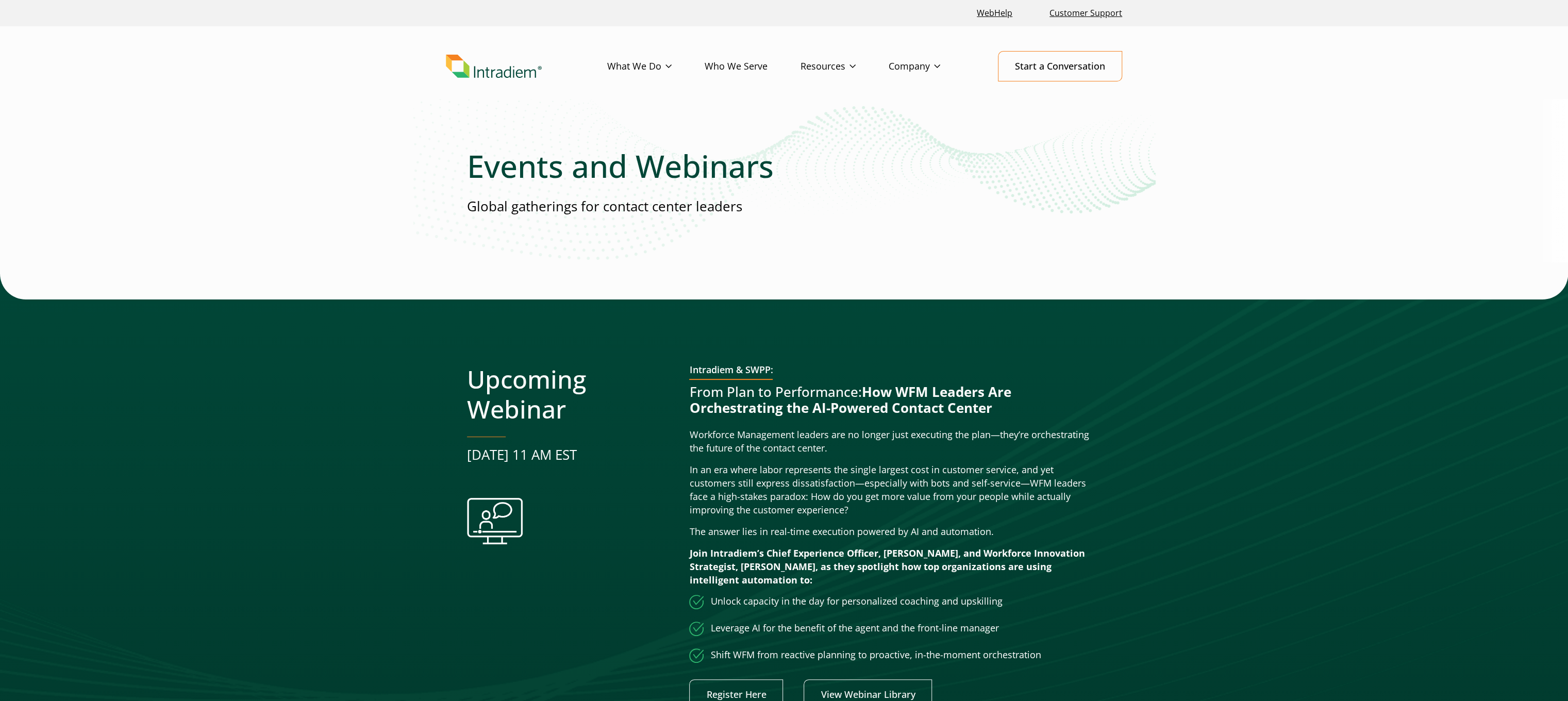
click at [0, 0] on link "News" at bounding box center [0, 0] width 0 height 0
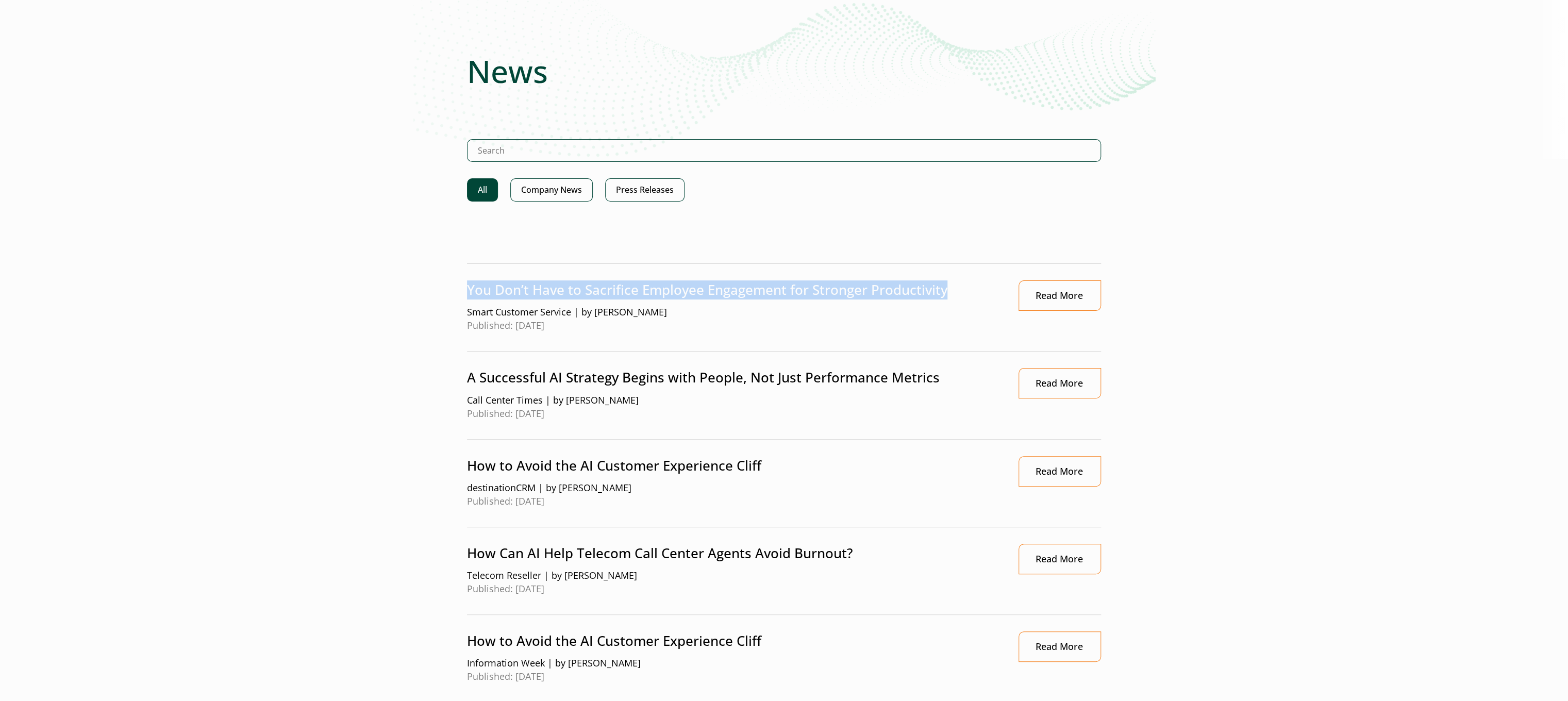
drag, startPoint x: 467, startPoint y: 294, endPoint x: 953, endPoint y: 290, distance: 486.0
click at [953, 290] on p "You Don’t Have to Sacrifice Employee Engagement for Stronger Productivity" at bounding box center [732, 290] width 531 height 19
copy p "You Don’t Have to Sacrifice Employee Engagement for Stronger Productivity"
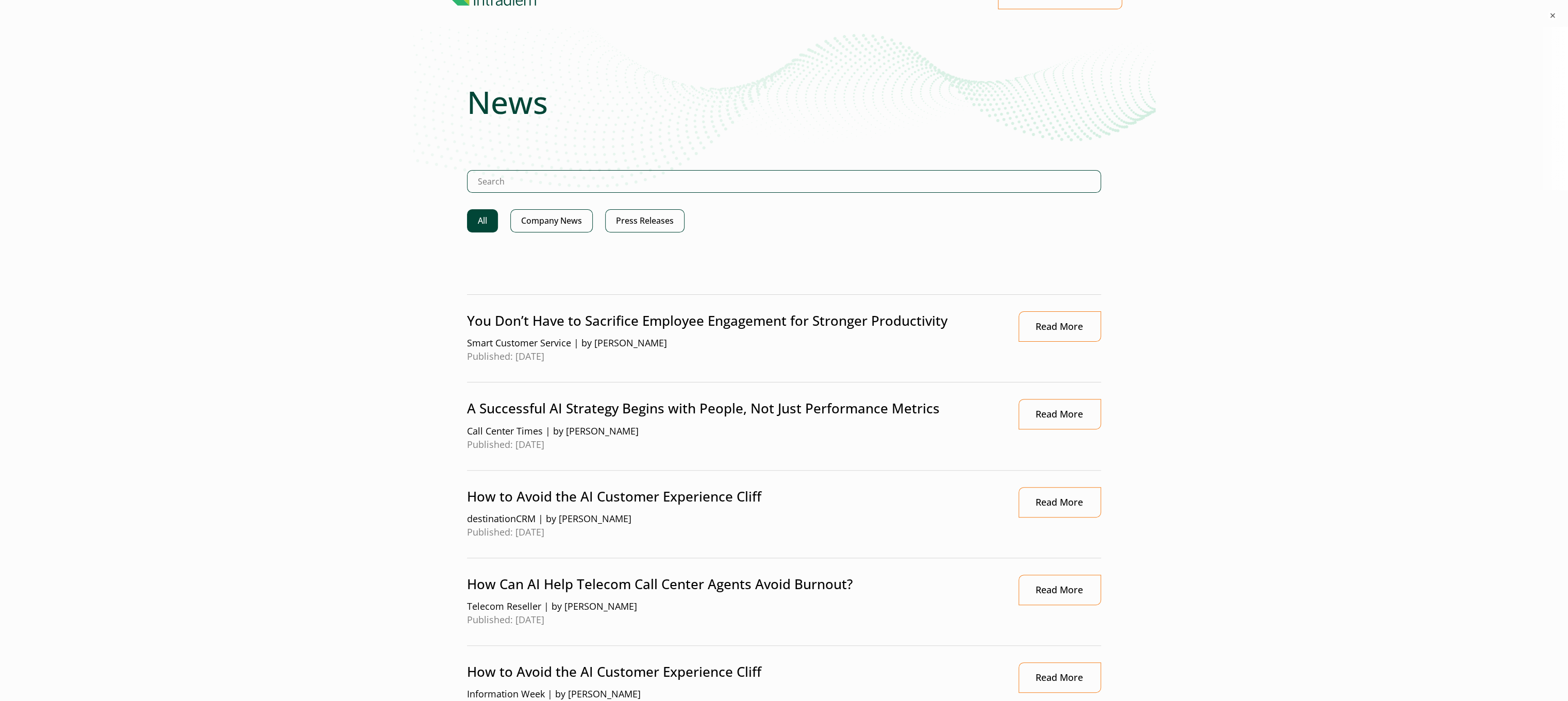
drag, startPoint x: 470, startPoint y: 341, endPoint x: 568, endPoint y: 334, distance: 98.2
click at [568, 334] on div "You Don’t Have to Sacrifice Employee Engagement for Stronger Productivity Smart…" at bounding box center [732, 339] width 531 height 54
copy span "mart Customer Service"
drag, startPoint x: 590, startPoint y: 351, endPoint x: 515, endPoint y: 353, distance: 75.0
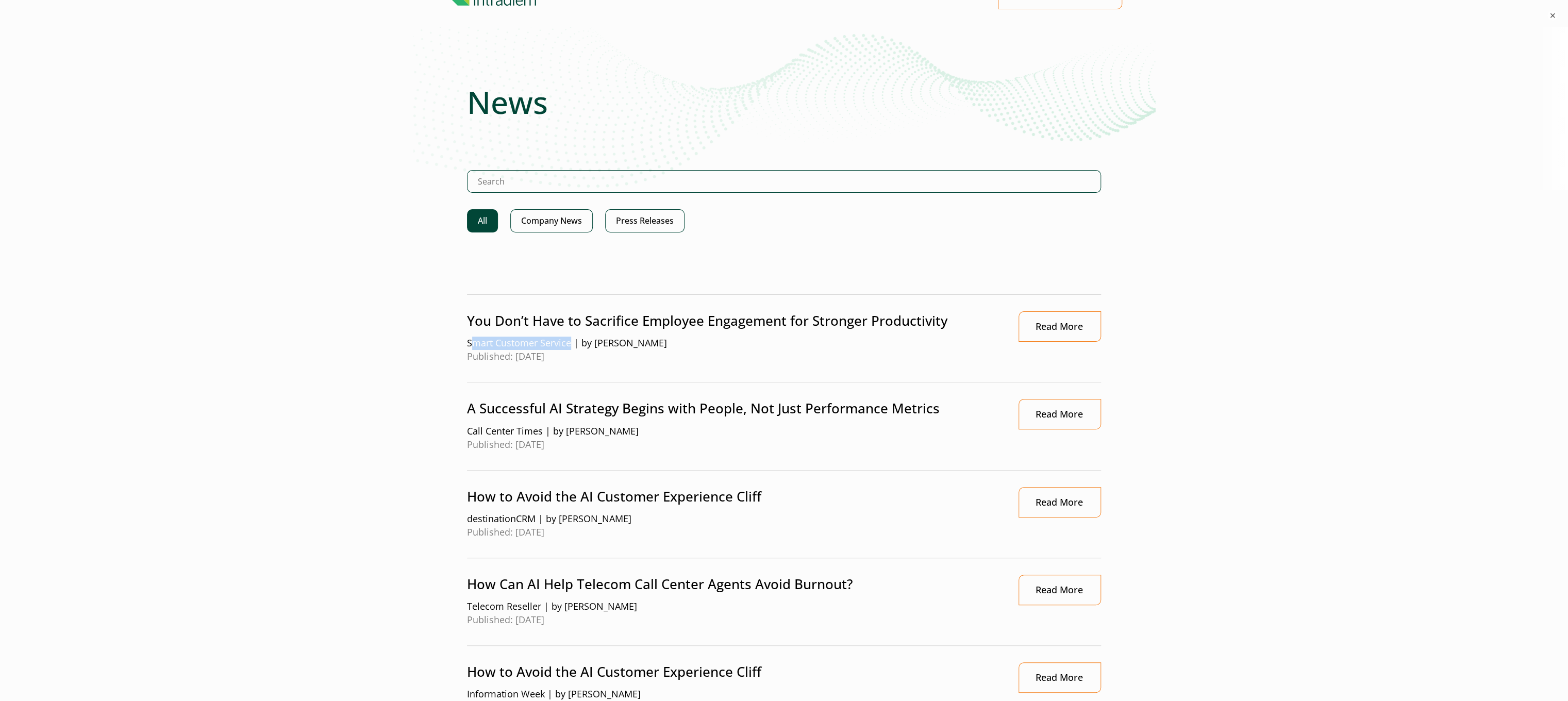
click at [515, 353] on span "Published: September 2, 2025" at bounding box center [732, 356] width 531 height 13
copy span "September 2, 2025"
click at [555, 399] on p "A Successful AI Strategy Begins with People, Not Just Performance Metrics" at bounding box center [732, 409] width 531 height 19
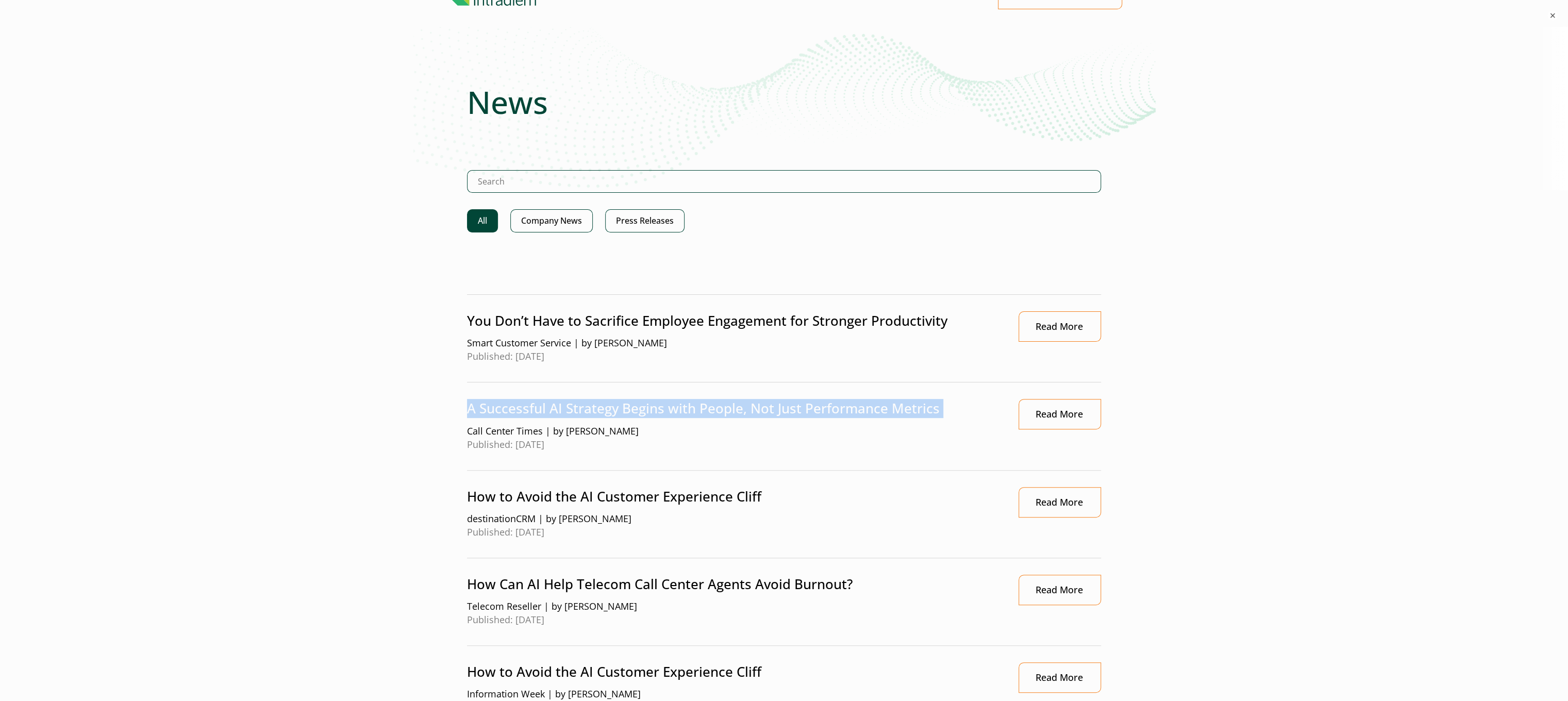
click at [555, 399] on p "A Successful AI Strategy Begins with People, Not Just Performance Metrics" at bounding box center [732, 409] width 531 height 19
copy p "A Successful AI Strategy Begins with People, Not Just Performance Metrics"
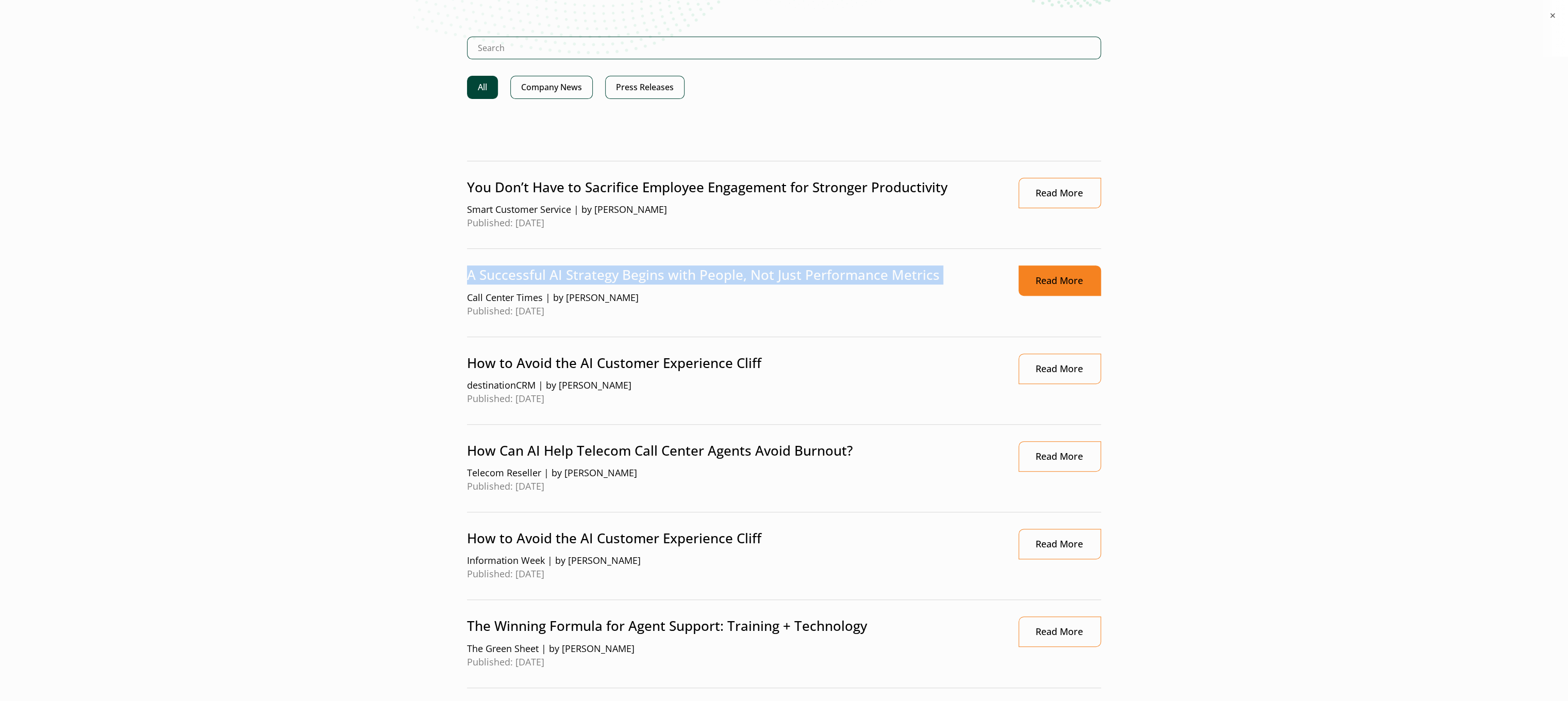
scroll to position [309, 0]
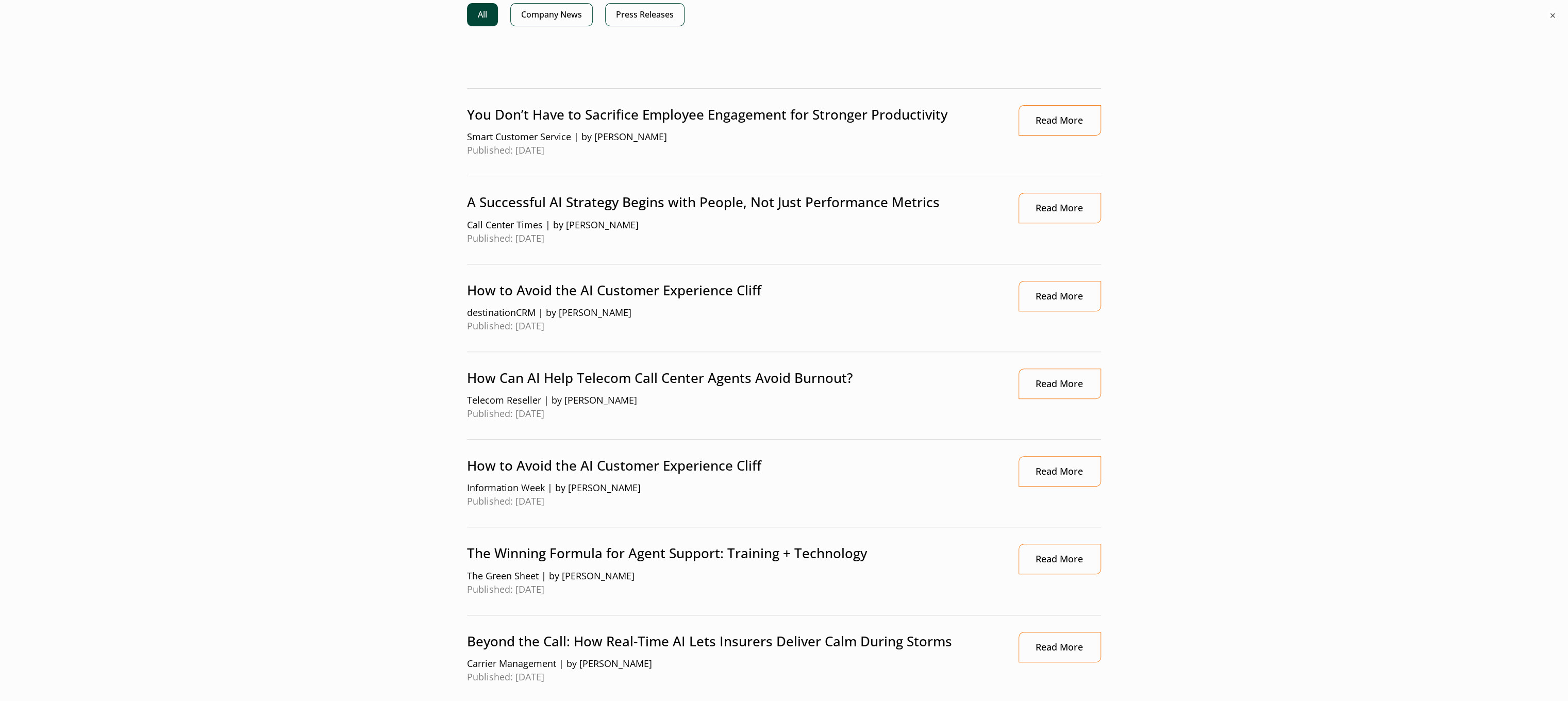
click at [746, 289] on p "How to Avoid the AI Customer Experience Cliff" at bounding box center [732, 290] width 531 height 19
copy p "How to Avoid the AI Customer Experience Cliff"
drag, startPoint x: 534, startPoint y: 312, endPoint x: 457, endPoint y: 301, distance: 77.8
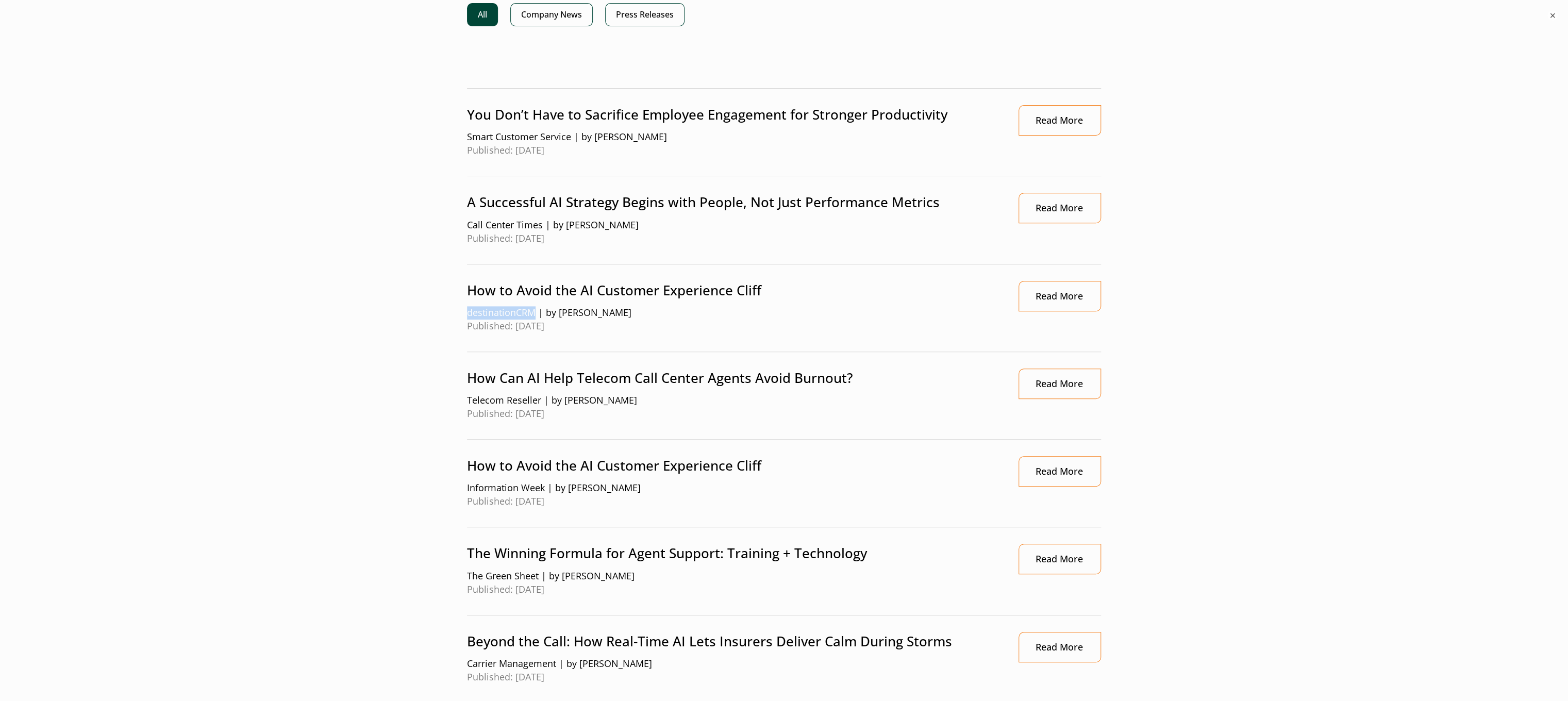
click at [457, 301] on div "News Show Options + All Company News Press Releases You Don’t Have to Sacrifice…" at bounding box center [784, 611] width 676 height 1469
copy span "destinationCRM"
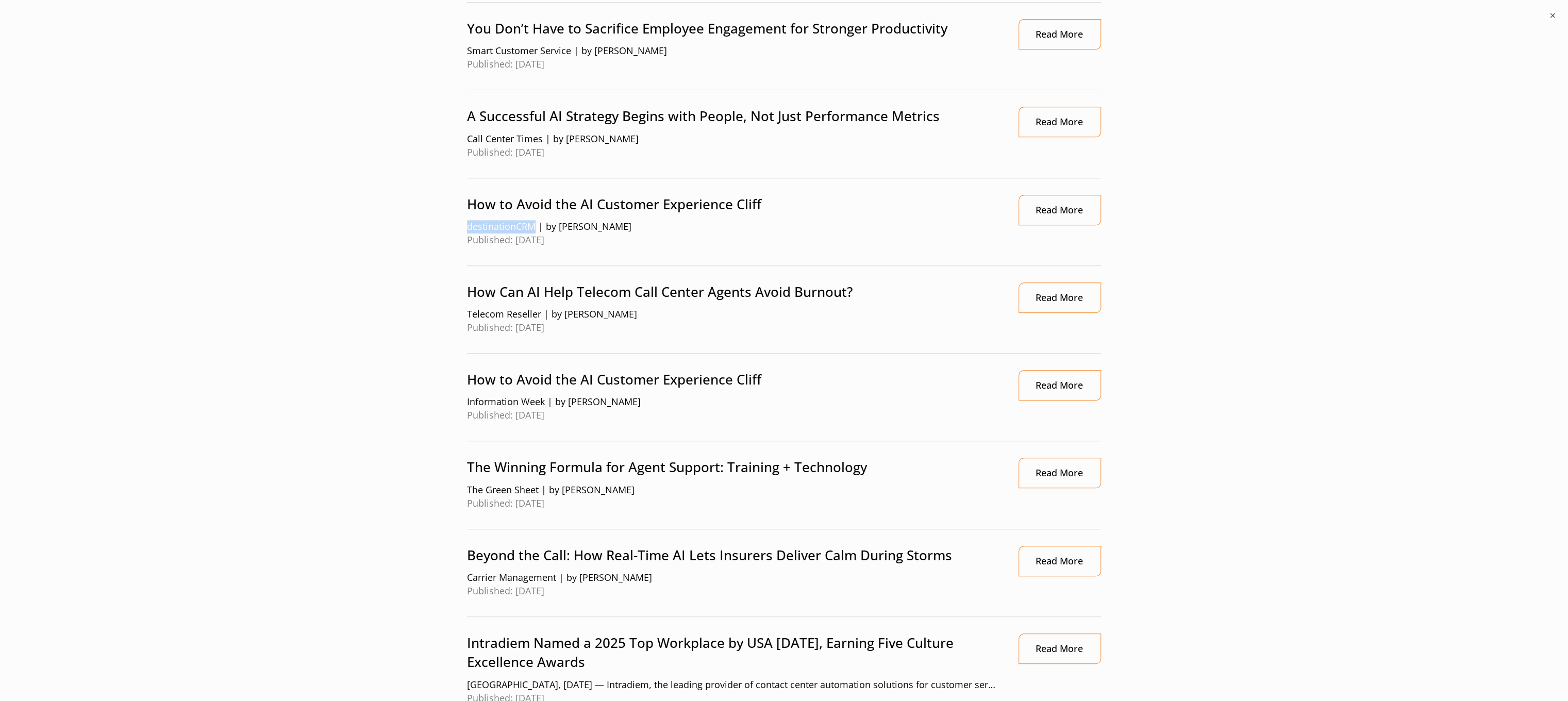
scroll to position [412, 0]
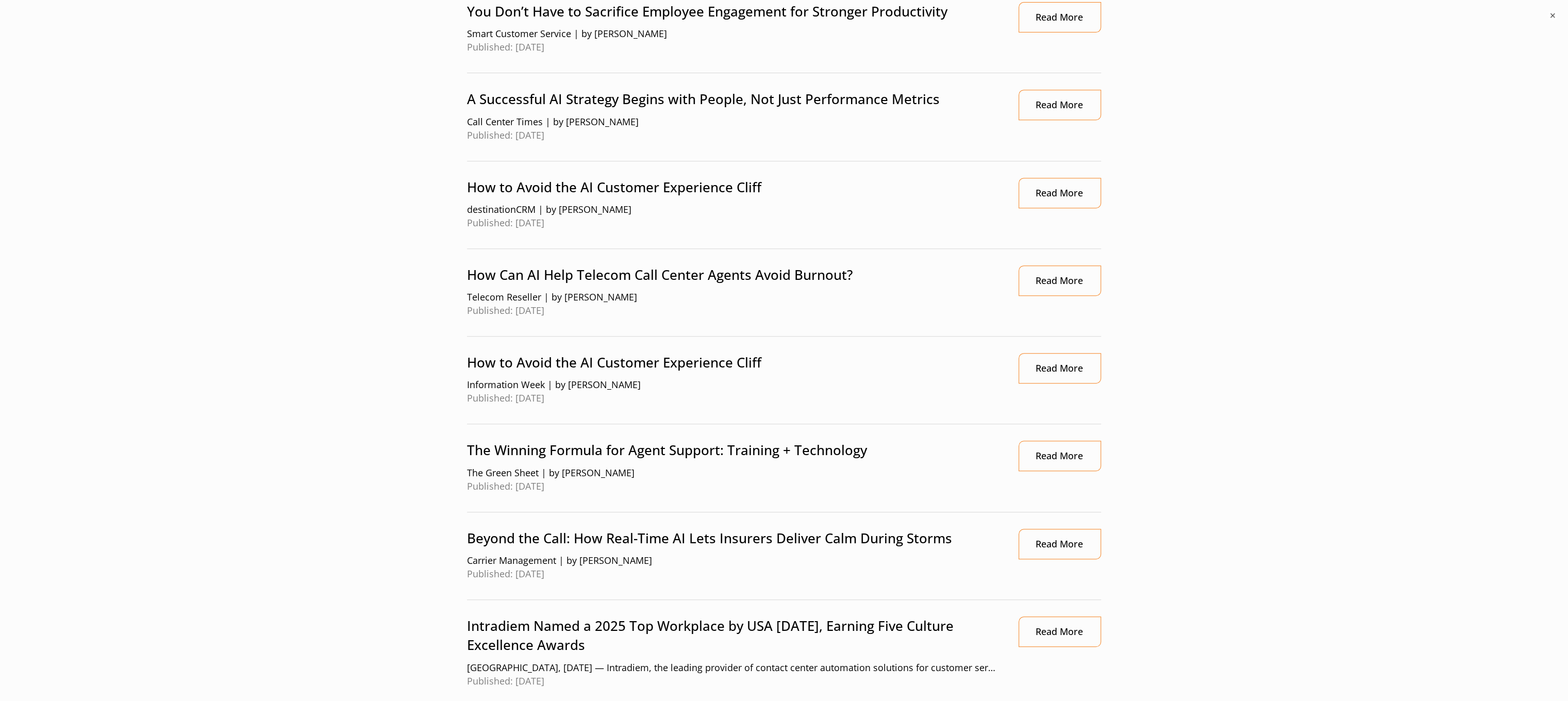
click at [662, 270] on p "How Can AI Help Telecom Call Center Agents Avoid Burnout?" at bounding box center [732, 275] width 531 height 19
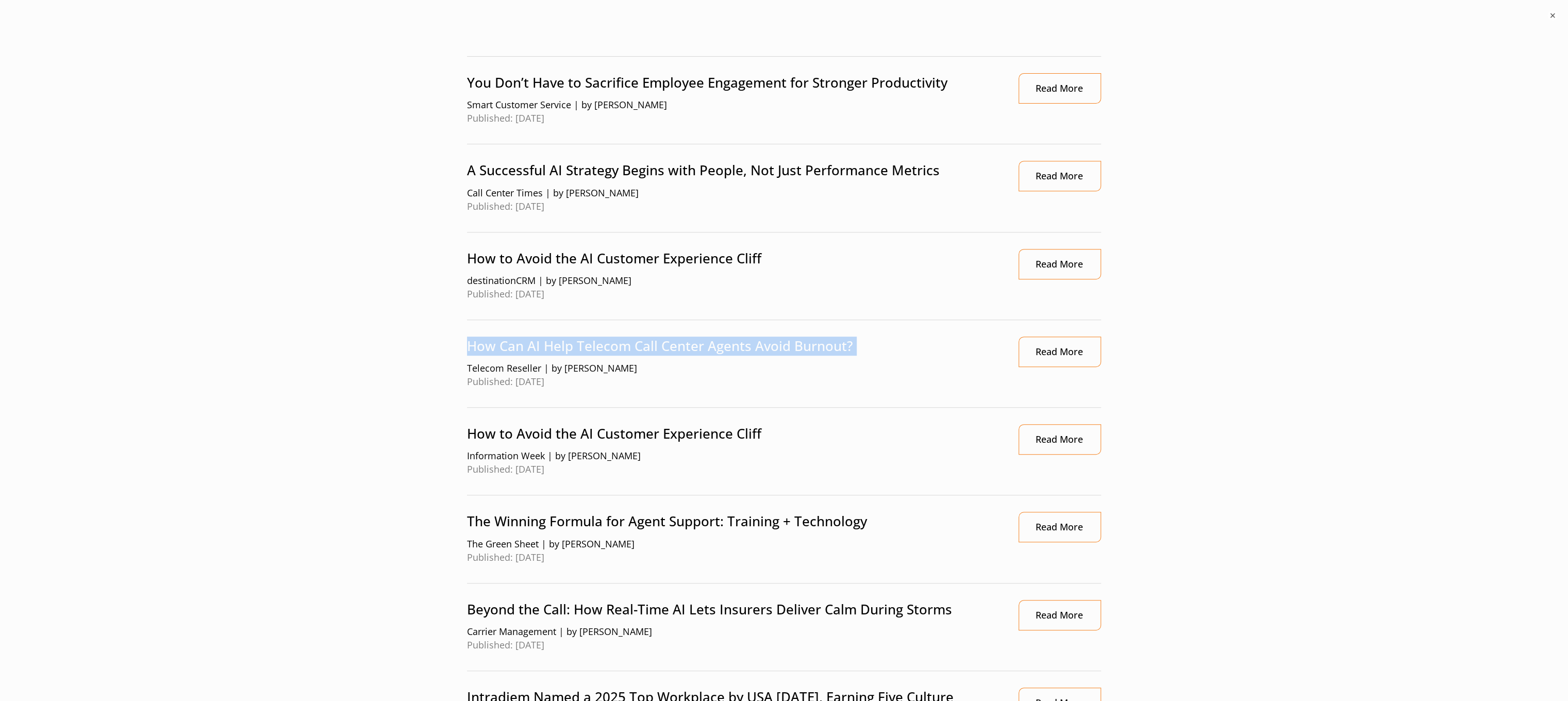
scroll to position [309, 0]
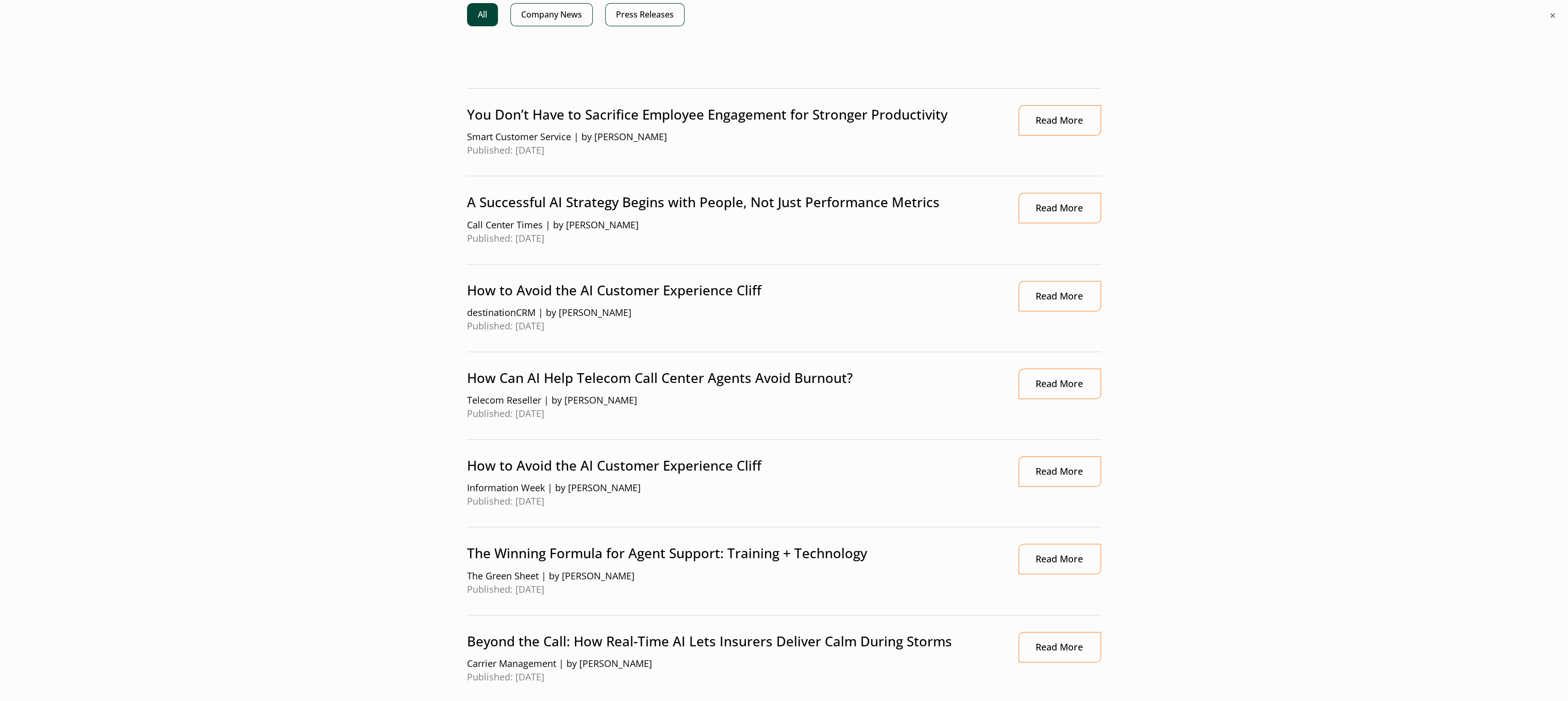
click at [920, 636] on p "Beyond the Call: How Real-Time AI Lets Insurers Deliver Calm During Storms" at bounding box center [732, 641] width 531 height 19
copy p "Beyond the Call: How Real-Time AI Lets Insurers Deliver Calm During Storms"
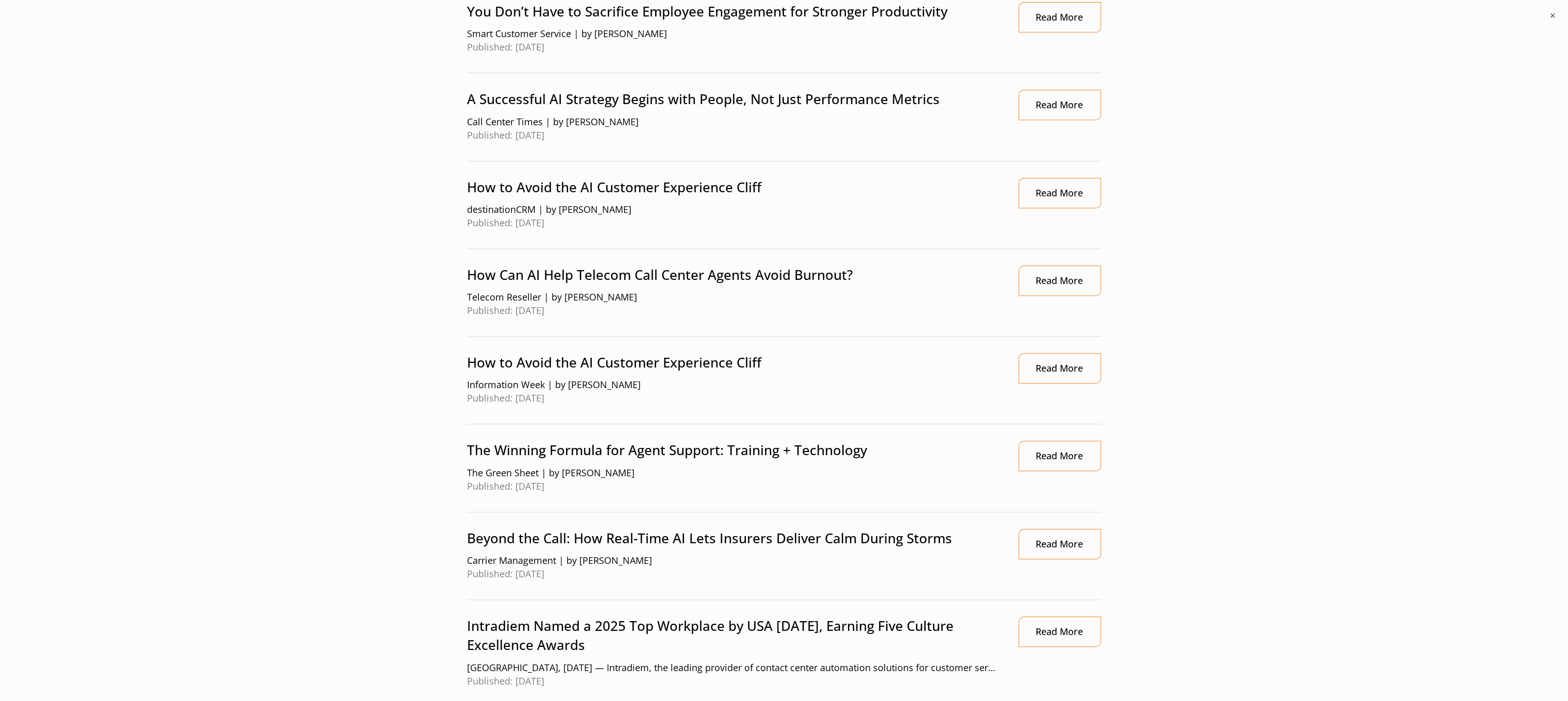
click at [714, 438] on li "The Winning Formula for Agent Support: Training + Technology The Green Sheet | …" at bounding box center [784, 467] width 634 height 87
copy p "The Winning Formula for Agent Support: Training + Technology"
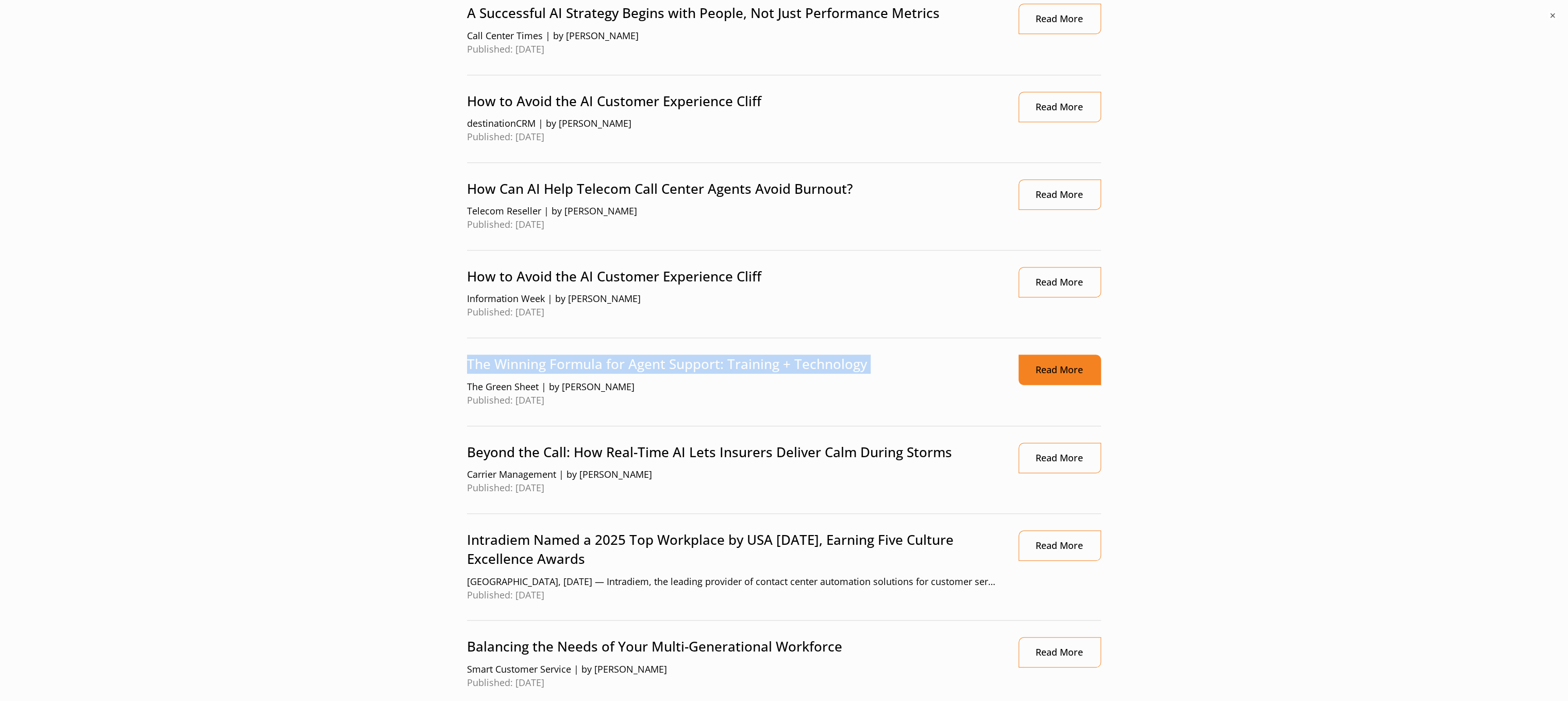
scroll to position [515, 0]
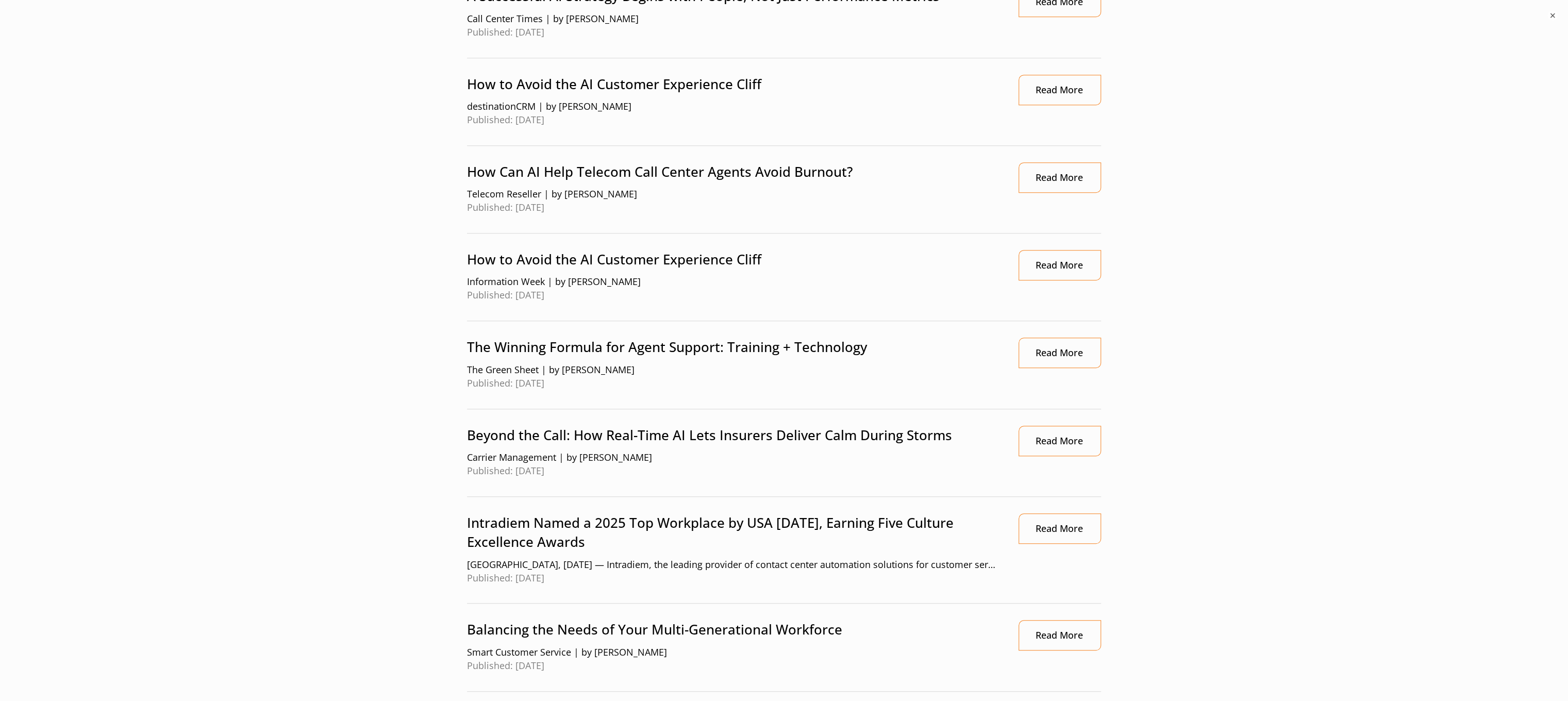
click at [691, 436] on p "Beyond the Call: How Real-Time AI Lets Insurers Deliver Calm During Storms" at bounding box center [732, 435] width 531 height 19
copy p "Beyond the Call: How Real-Time AI Lets Insurers Deliver Calm During Storms"
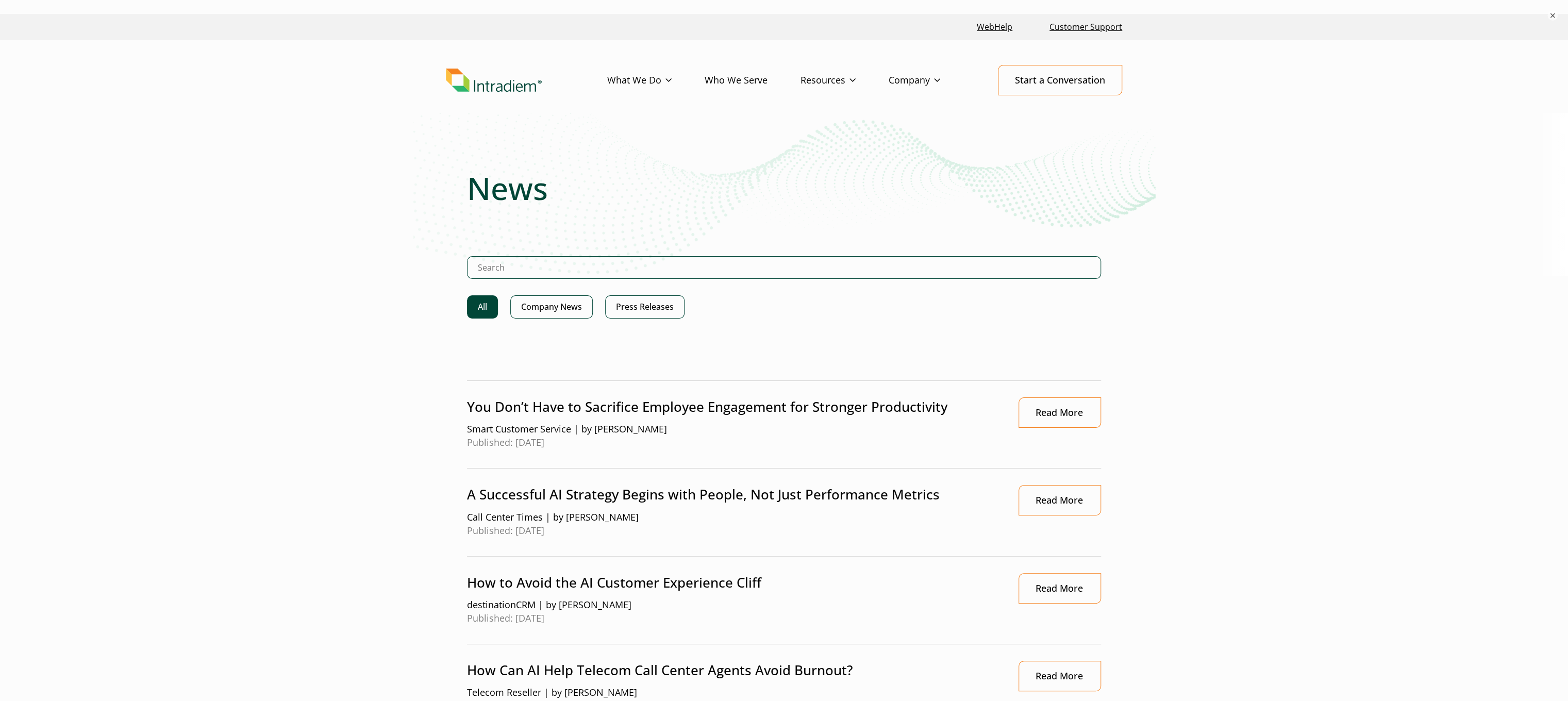
scroll to position [0, 0]
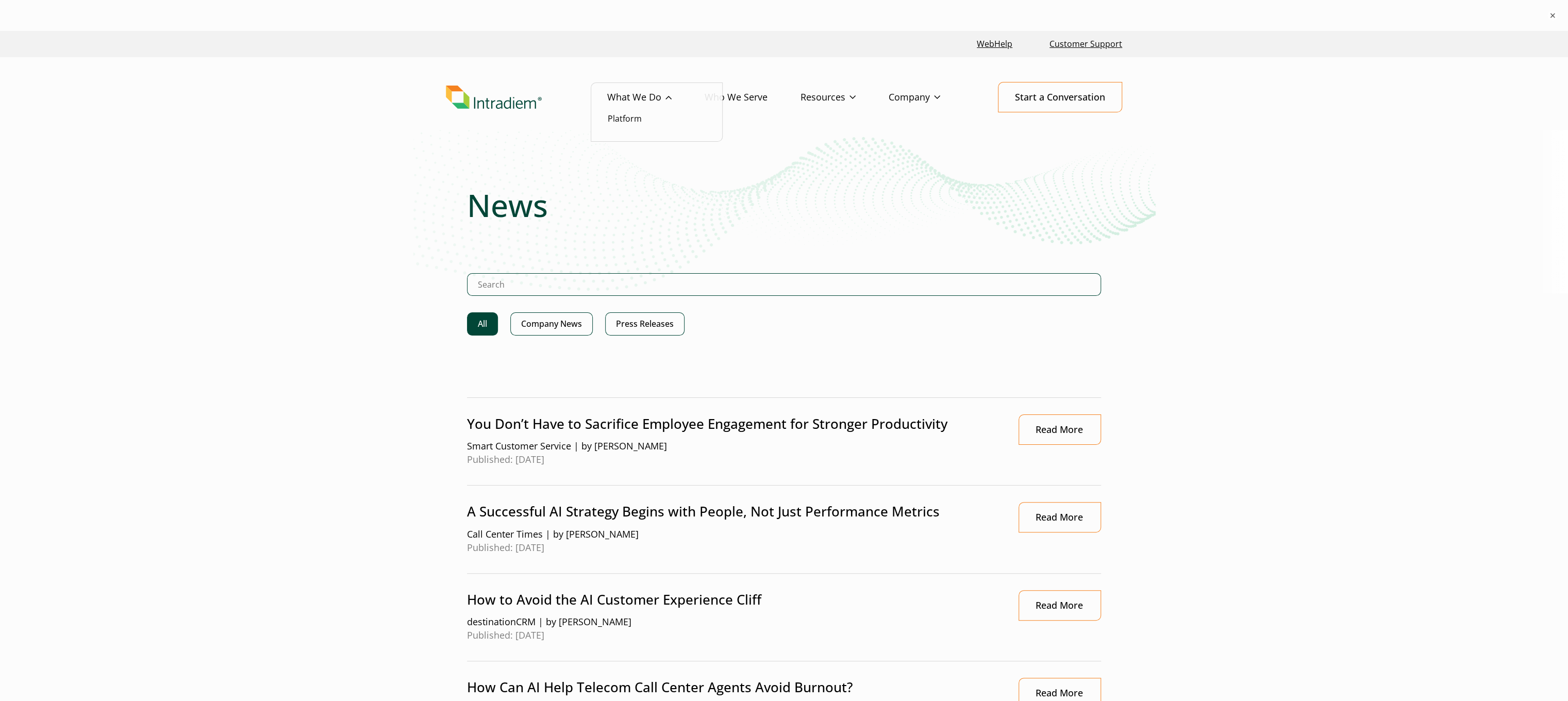
click at [650, 94] on link "What We Do" at bounding box center [656, 97] width 98 height 30
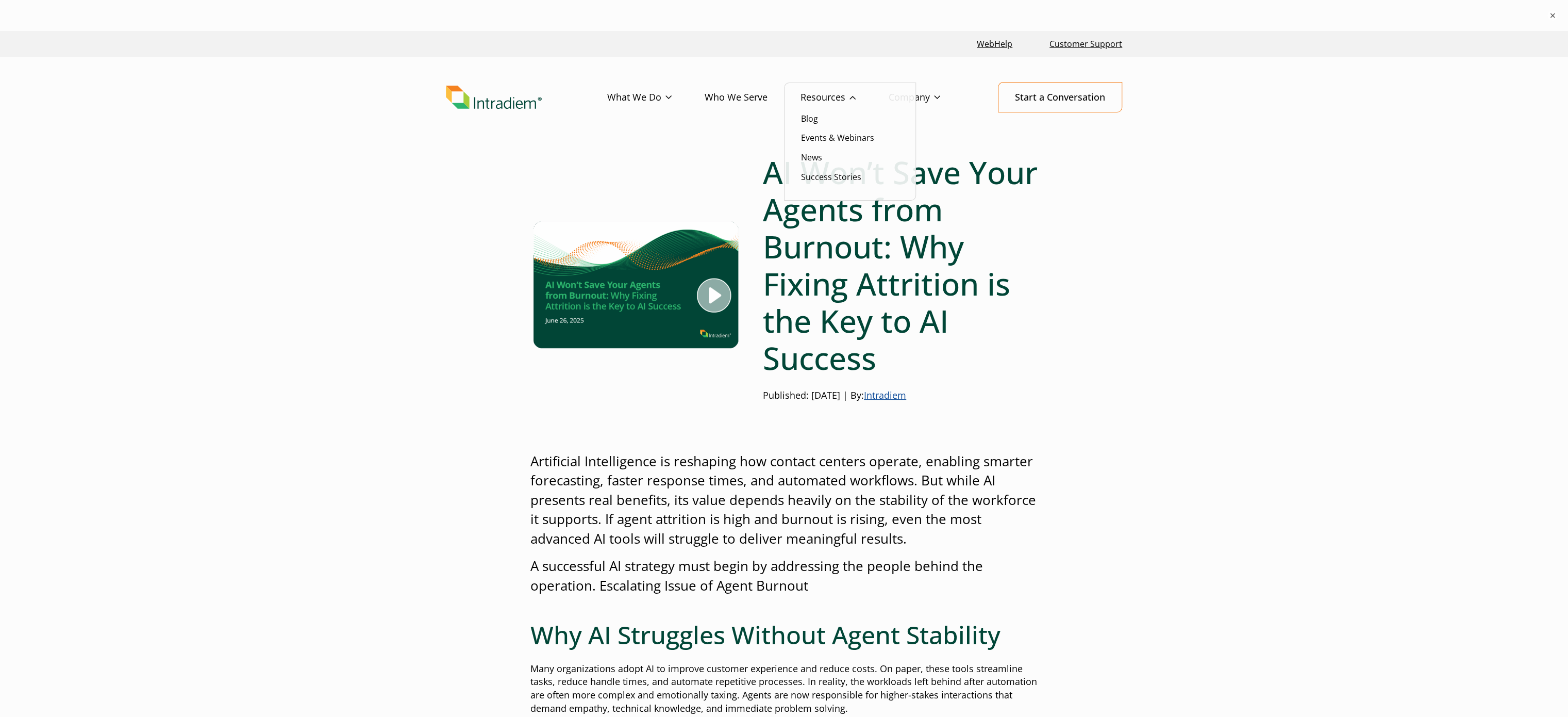
click at [823, 99] on link "Resources" at bounding box center [845, 97] width 88 height 30
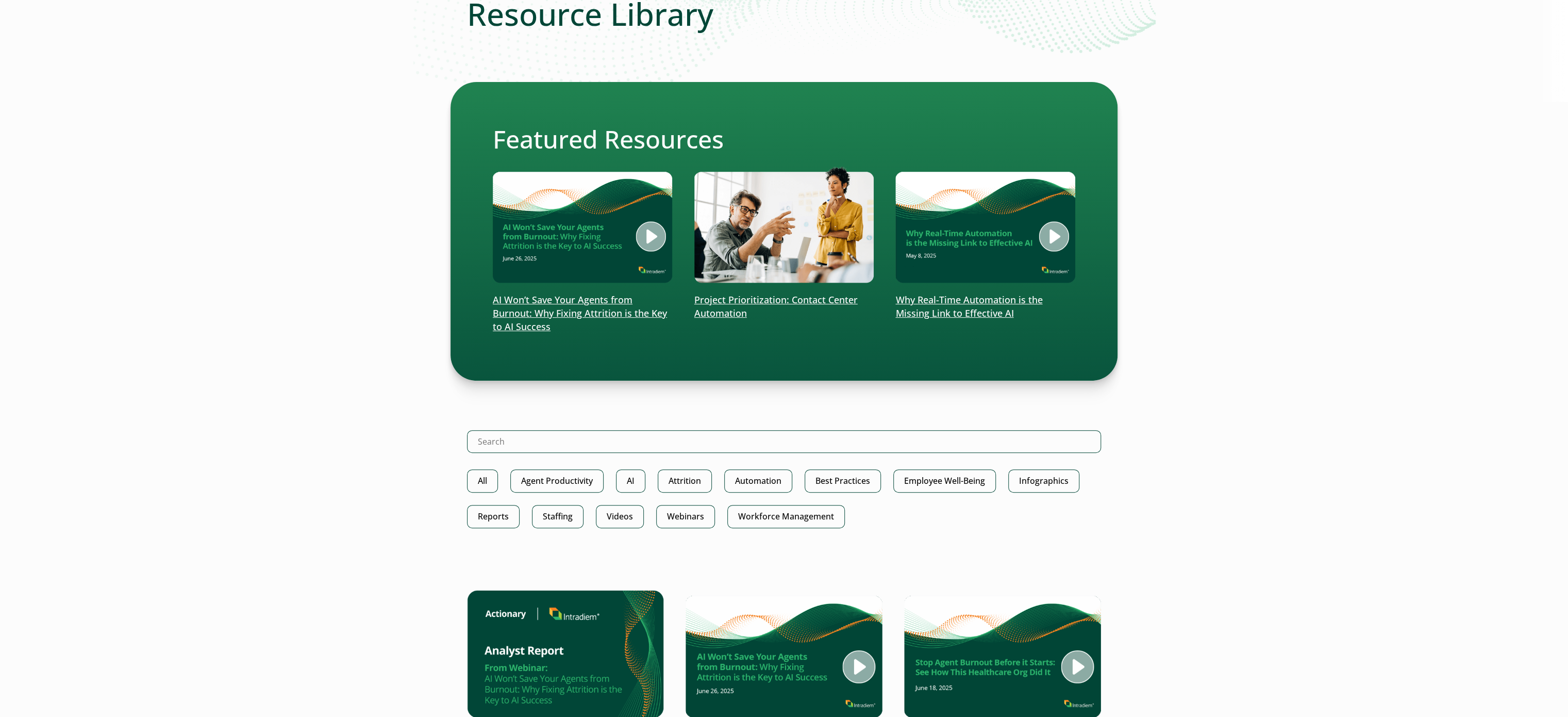
scroll to position [206, 0]
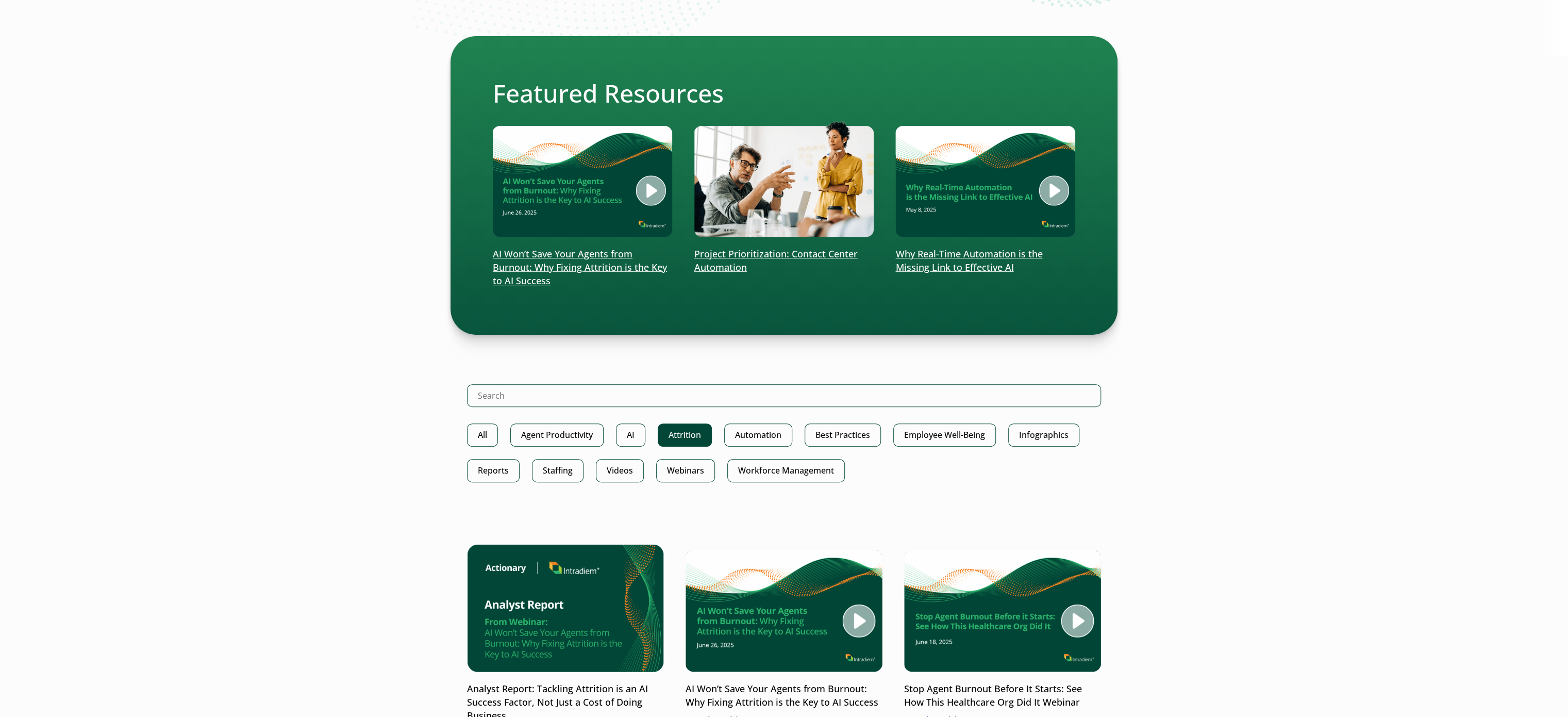
click at [698, 431] on link "Attrition" at bounding box center [685, 435] width 54 height 24
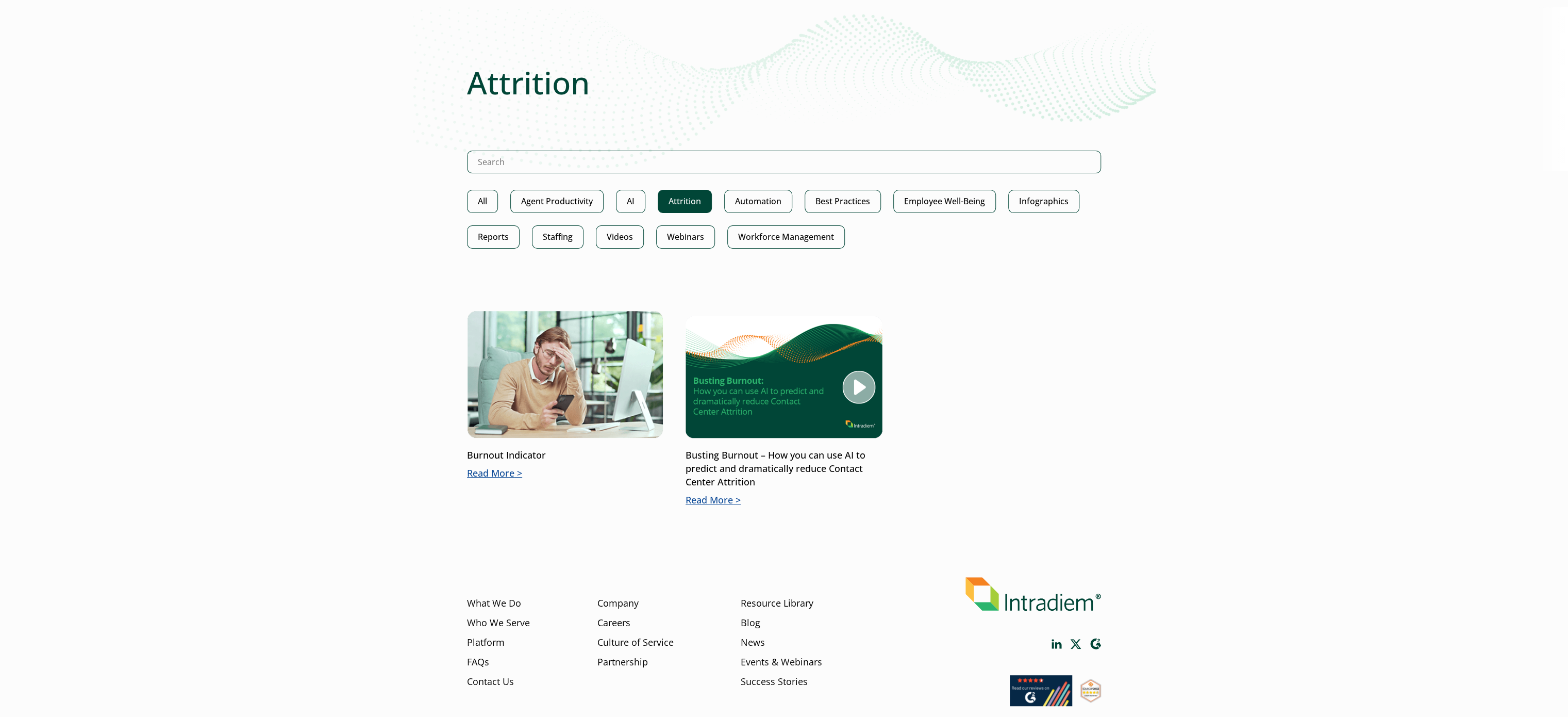
scroll to position [103, 0]
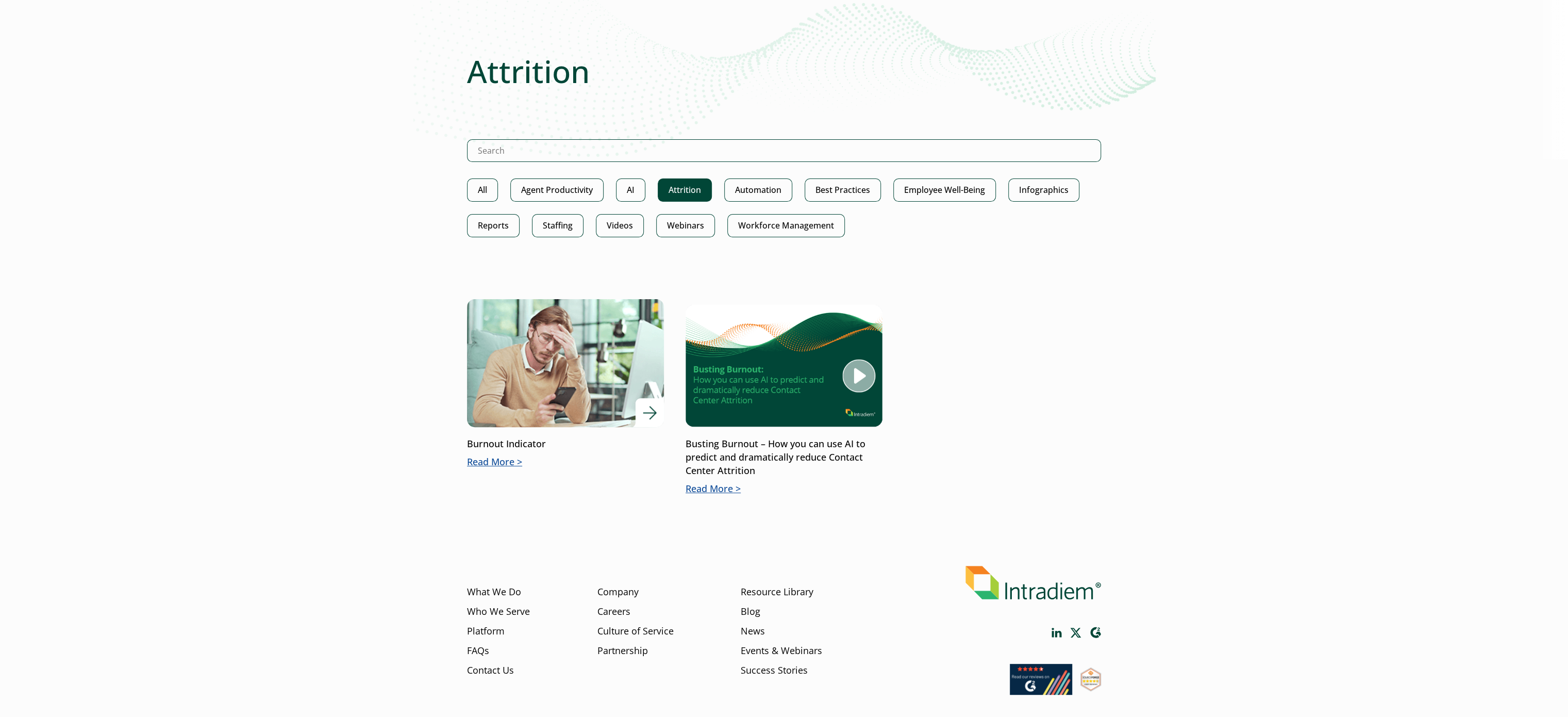
click at [559, 367] on img at bounding box center [565, 363] width 236 height 154
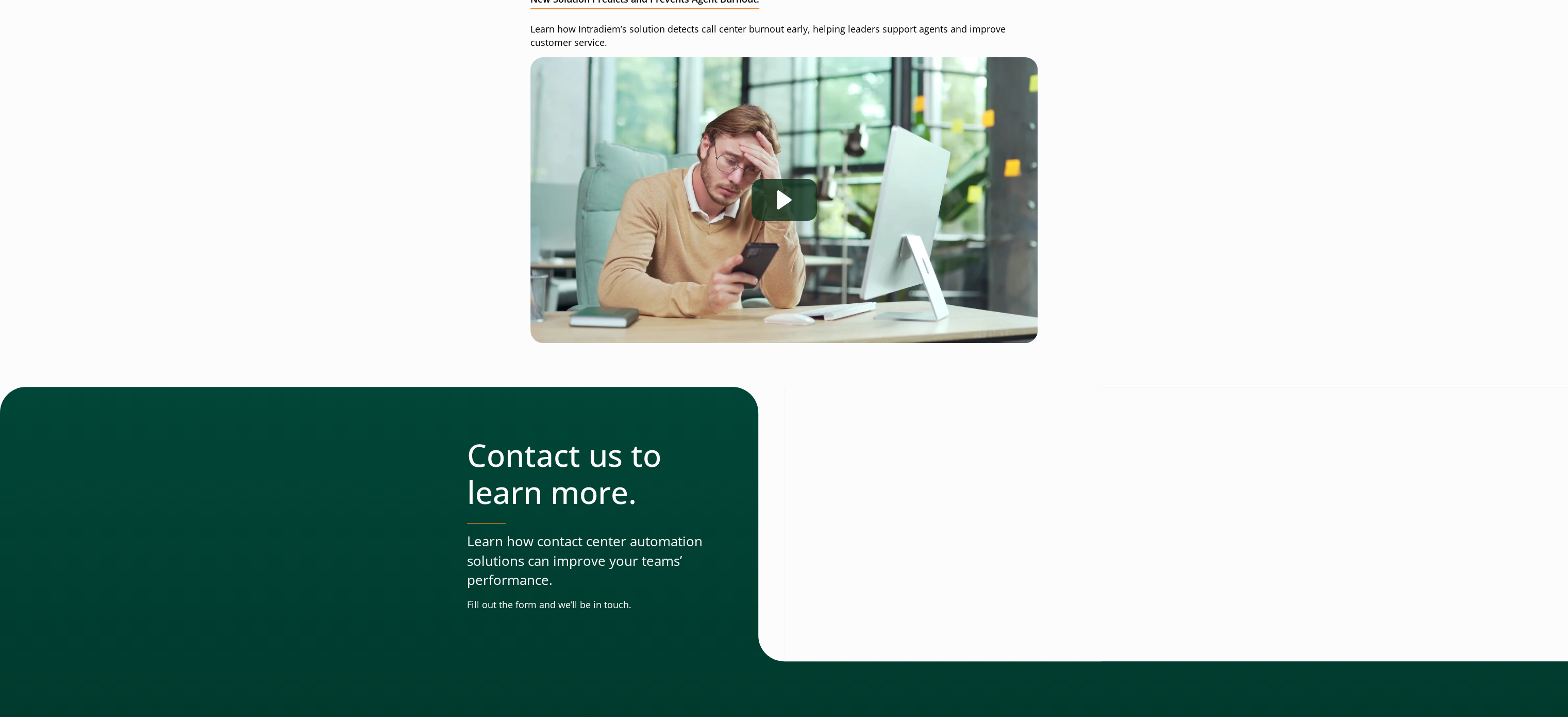
scroll to position [103, 0]
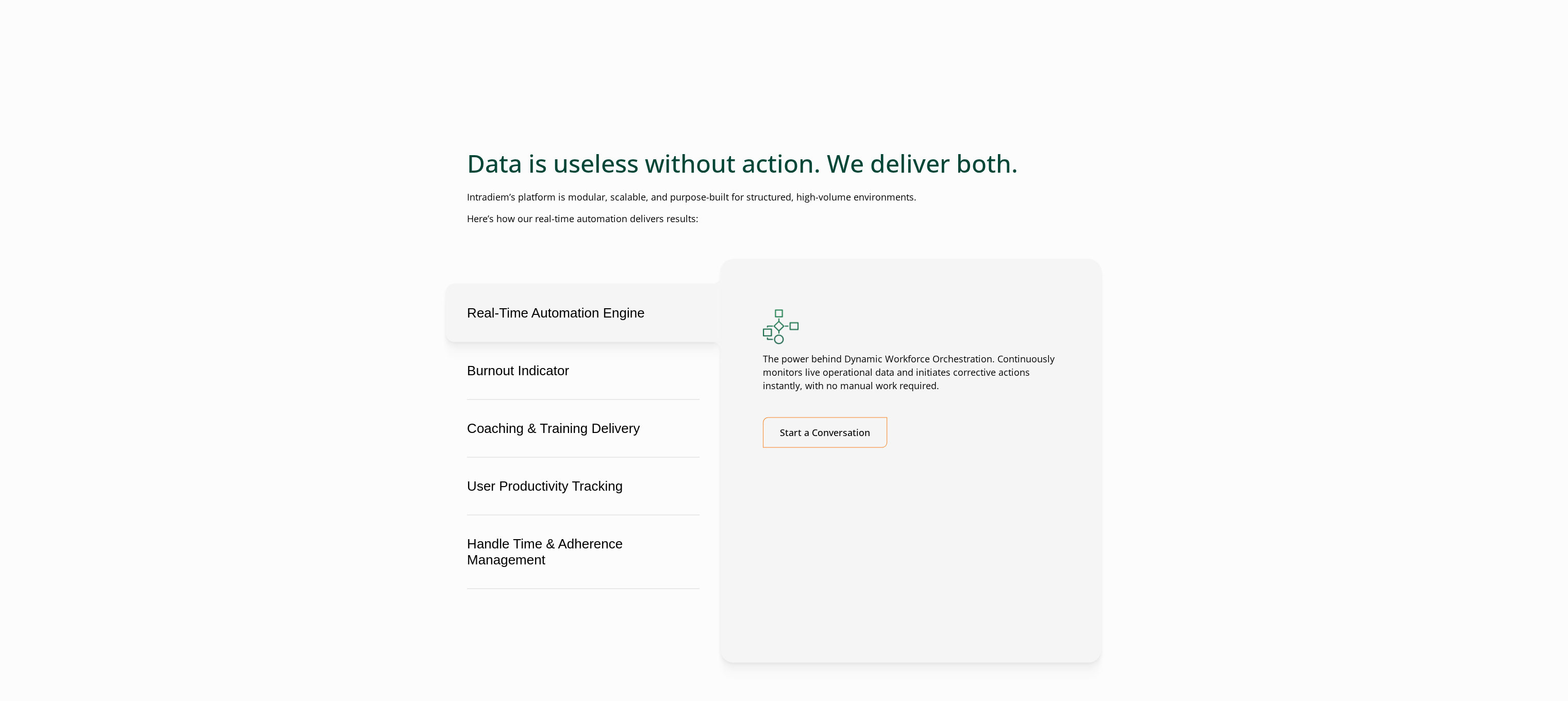
scroll to position [1752, 0]
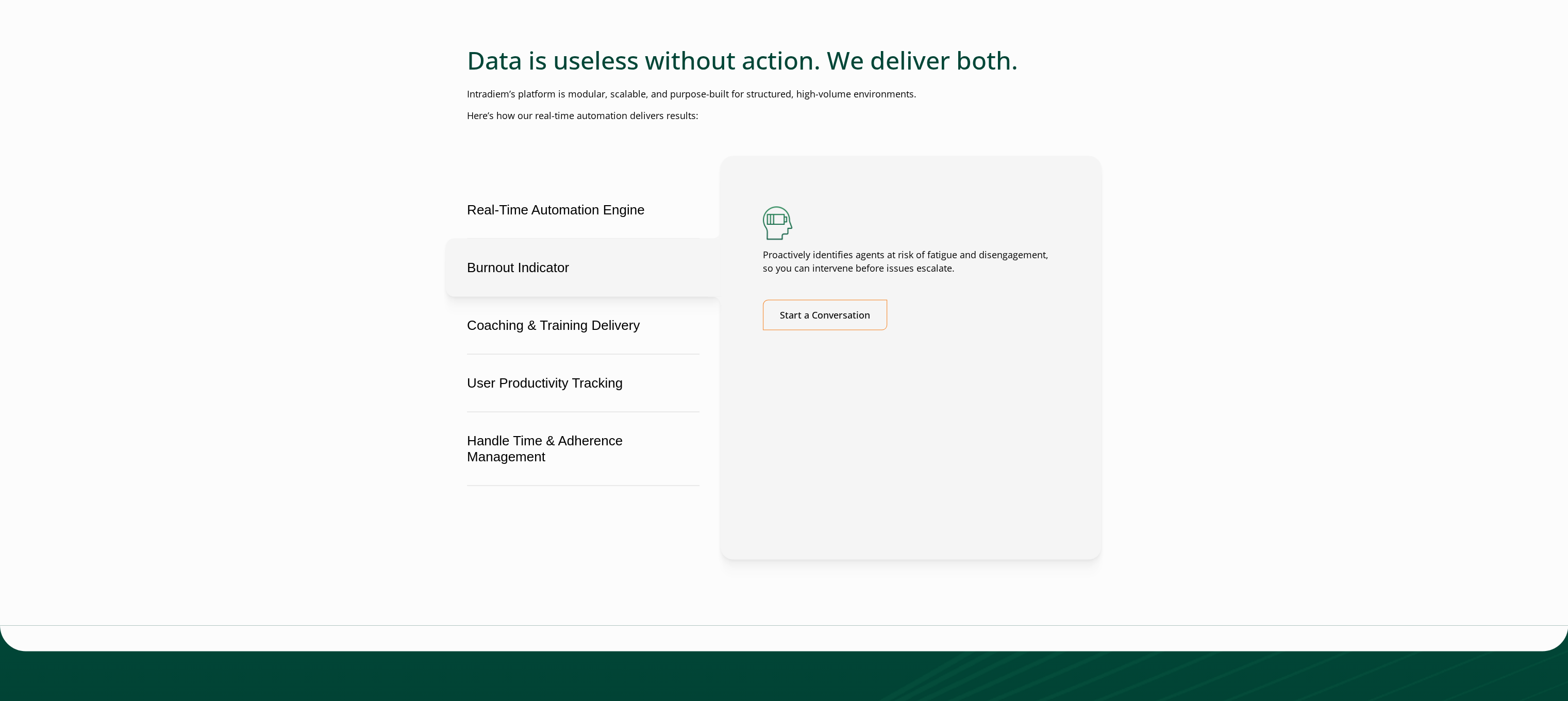
click at [579, 296] on button "Burnout Indicator" at bounding box center [584, 267] width 275 height 58
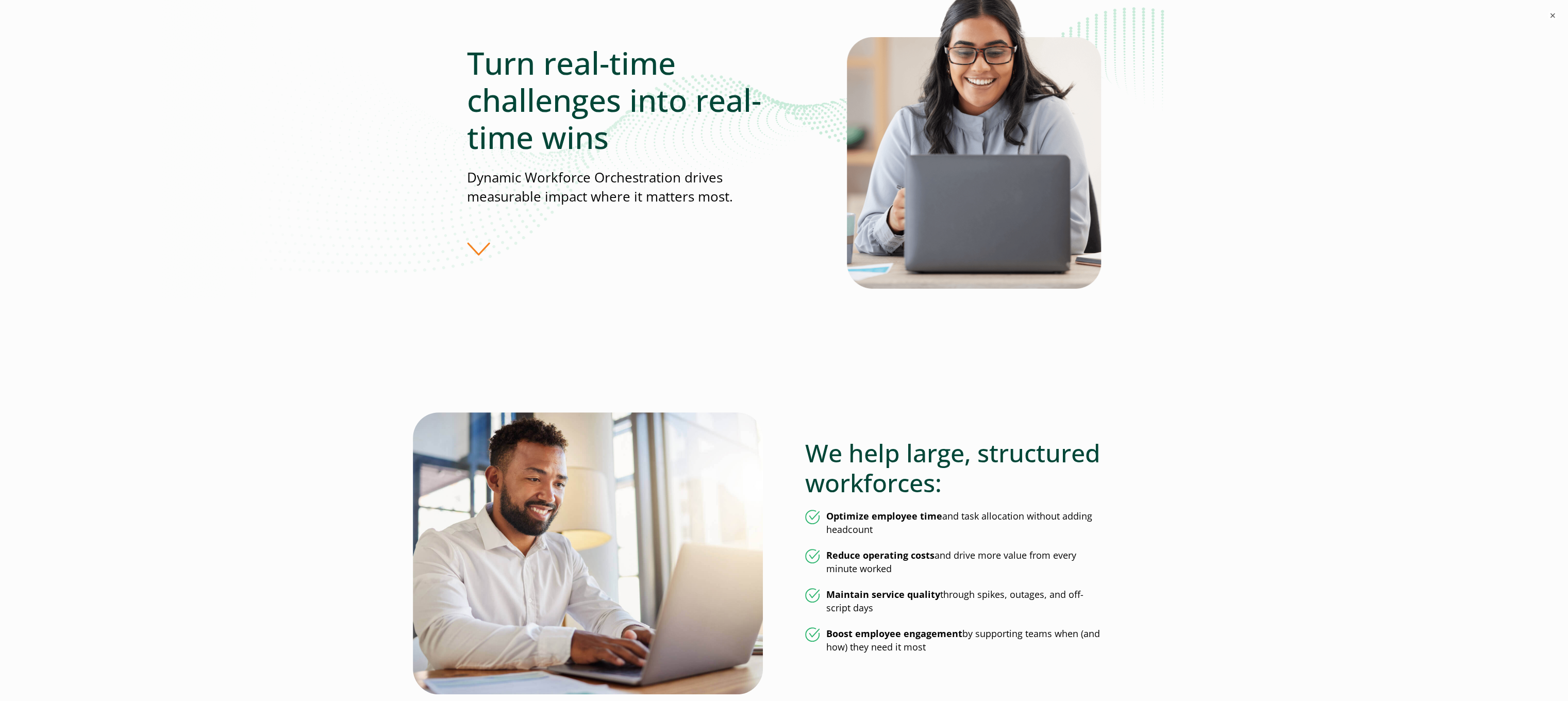
scroll to position [0, 0]
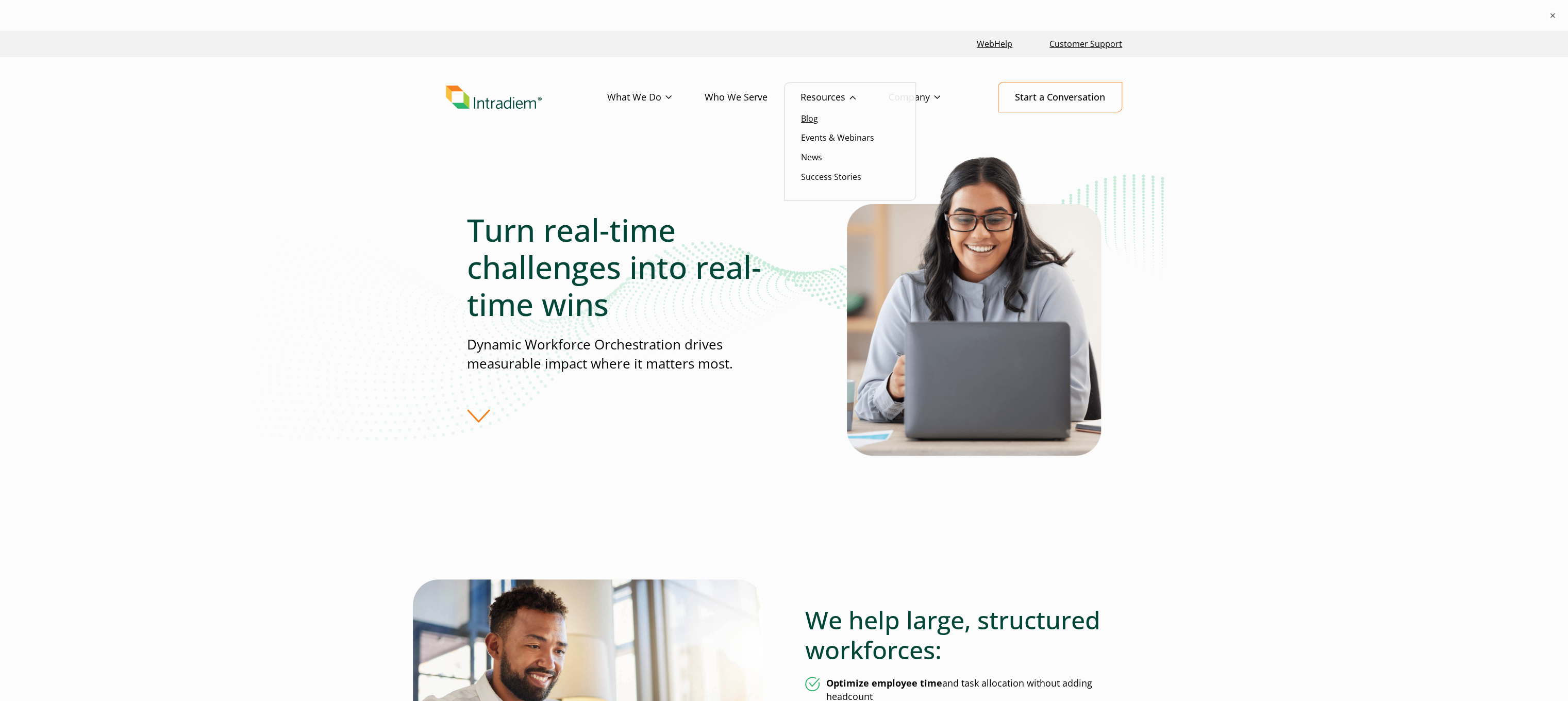
click at [809, 123] on link "Blog" at bounding box center [809, 118] width 17 height 11
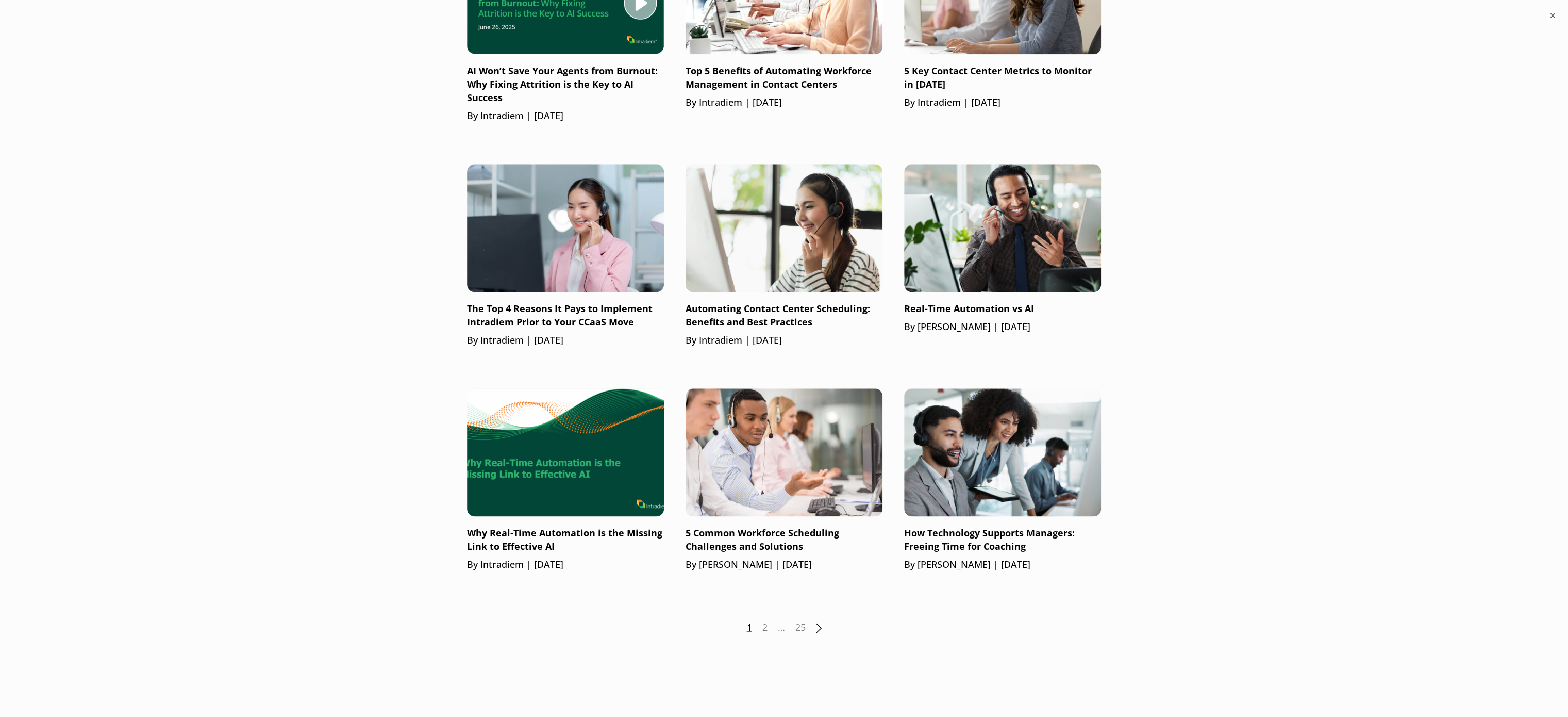
scroll to position [1238, 0]
